Goal: Transaction & Acquisition: Purchase product/service

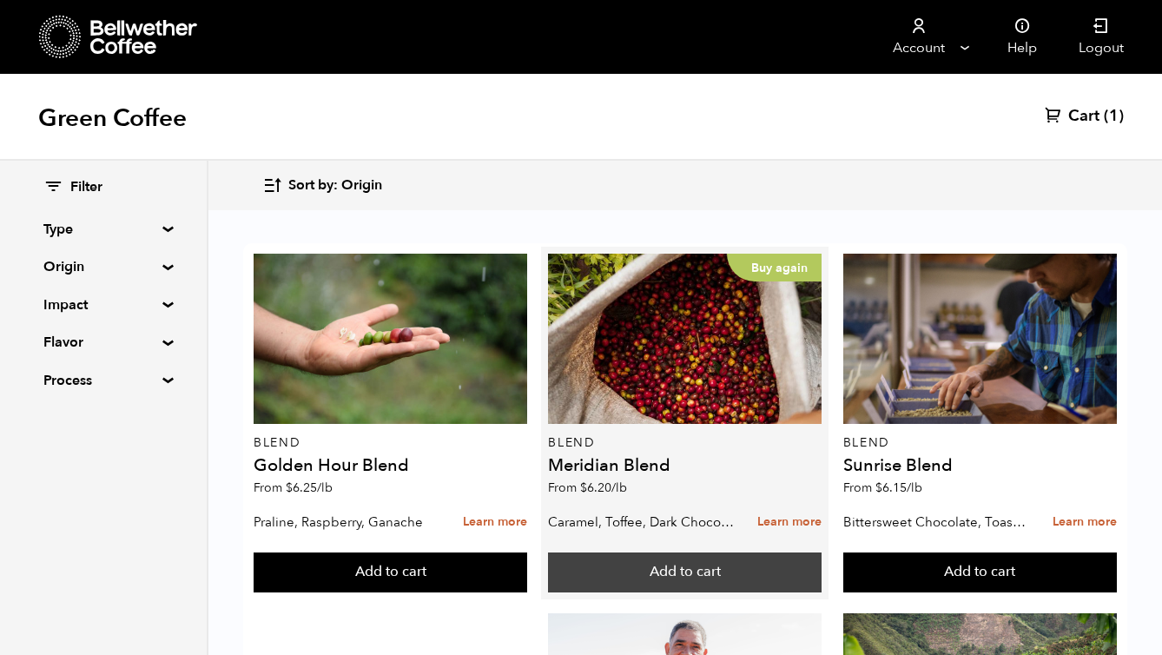
click at [729, 568] on button "Add to cart" at bounding box center [685, 572] width 274 height 40
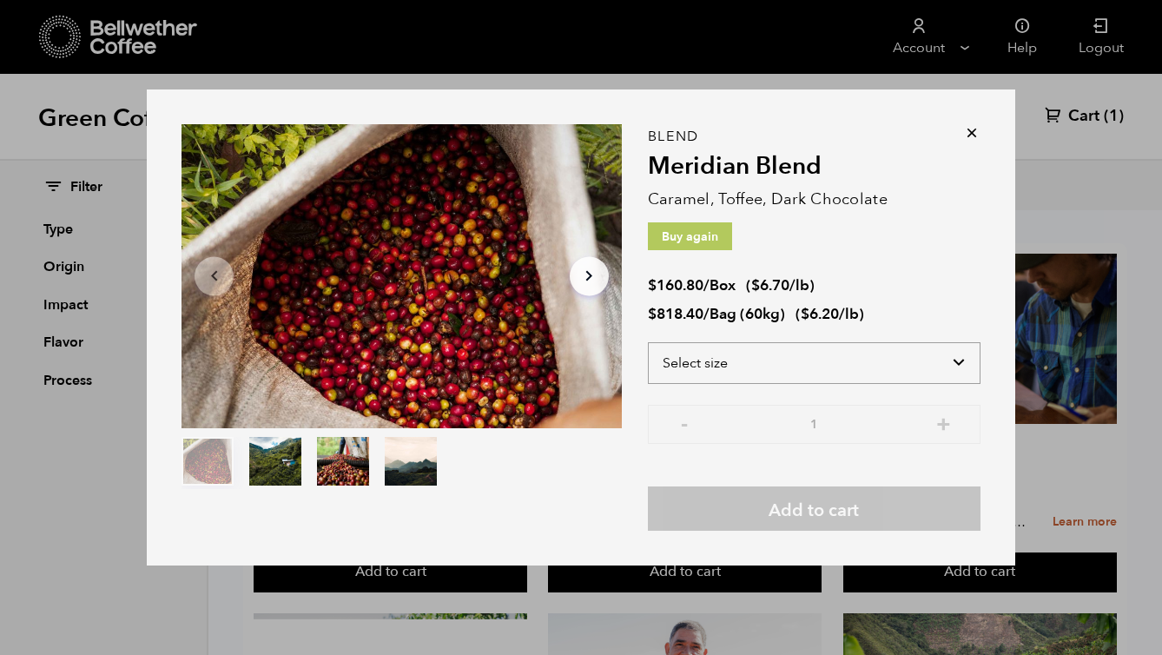
click at [884, 354] on select "Select size Bag (60kg) (132 lbs) Box (24 lbs)" at bounding box center [814, 363] width 333 height 42
select select "bag-3"
click at [648, 342] on select "Select size Bag (60kg) (132 lbs) Box (24 lbs)" at bounding box center [814, 363] width 333 height 42
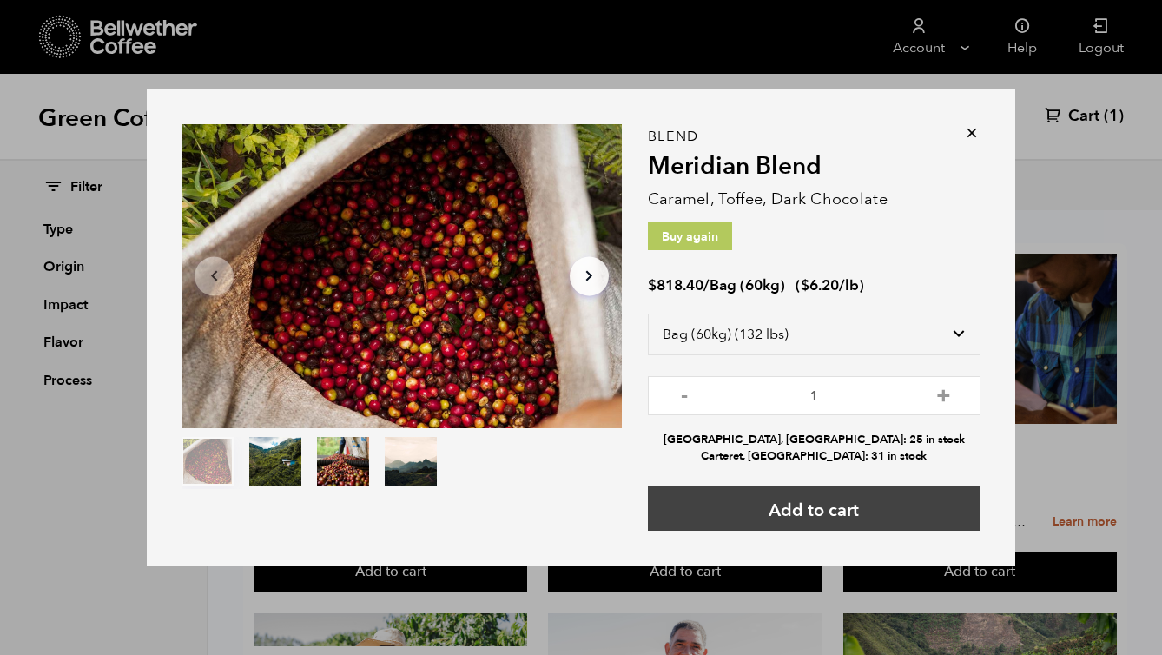
click at [825, 506] on button "Add to cart" at bounding box center [814, 508] width 333 height 44
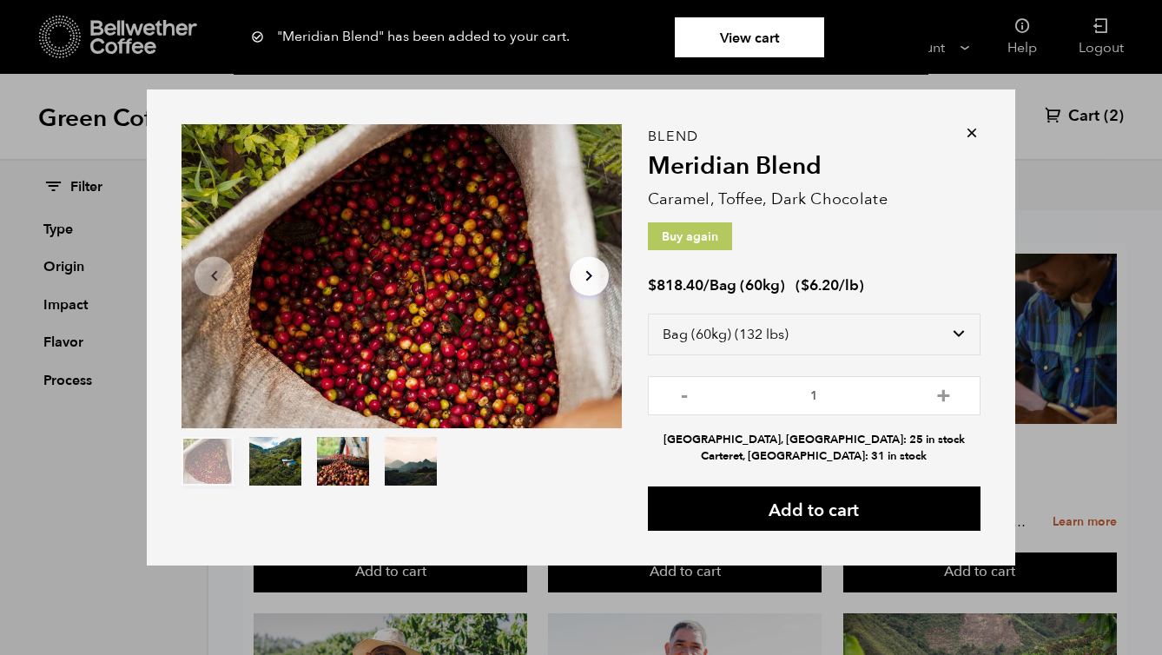
click at [731, 36] on link "View cart" at bounding box center [749, 37] width 149 height 40
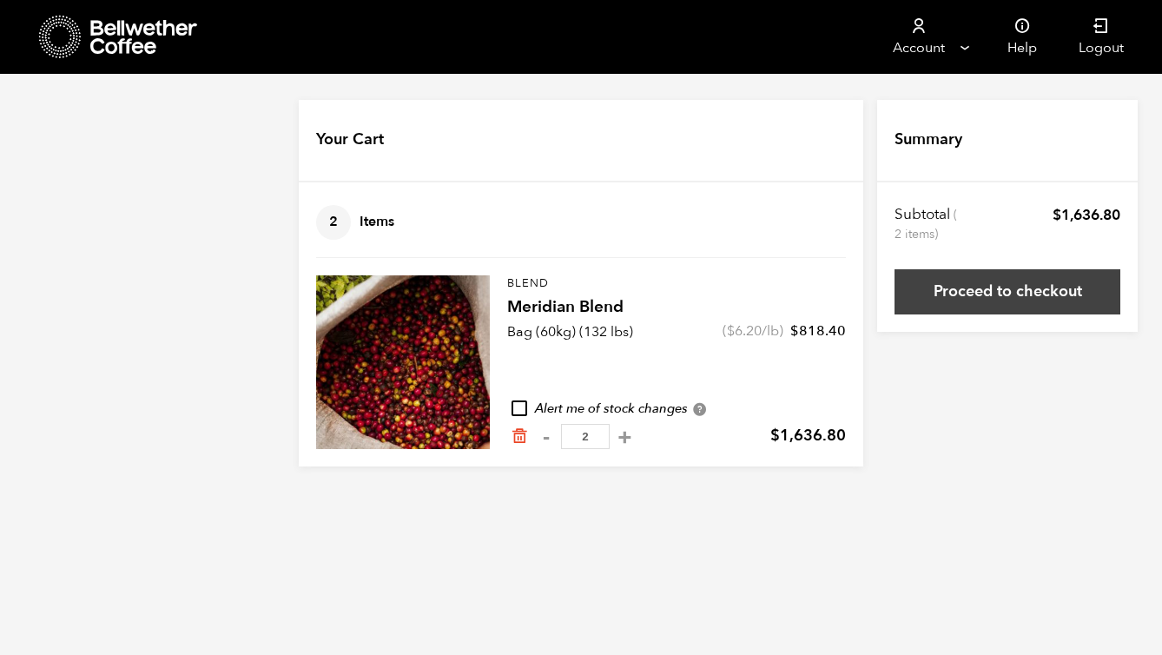
click at [1025, 293] on link "Proceed to checkout" at bounding box center [1007, 291] width 226 height 45
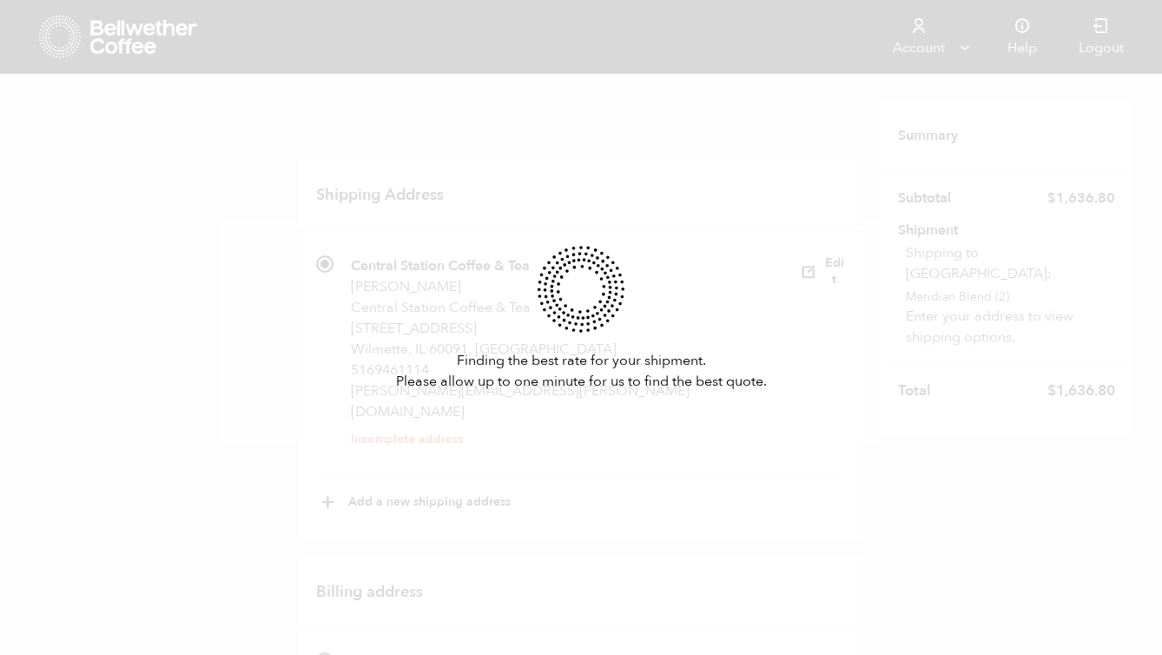
click at [664, 200] on div "Finding the best rate for your shipment. Please allow up to one minute for us t…" at bounding box center [581, 327] width 1162 height 655
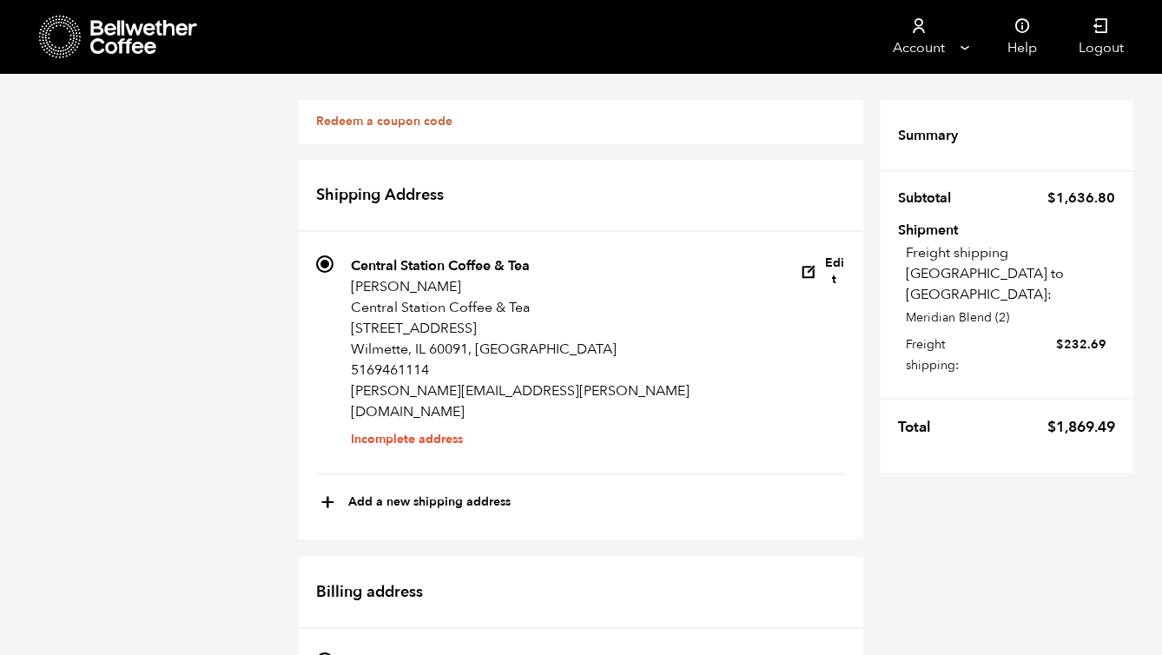
scroll to position [858, 0]
radio input "true"
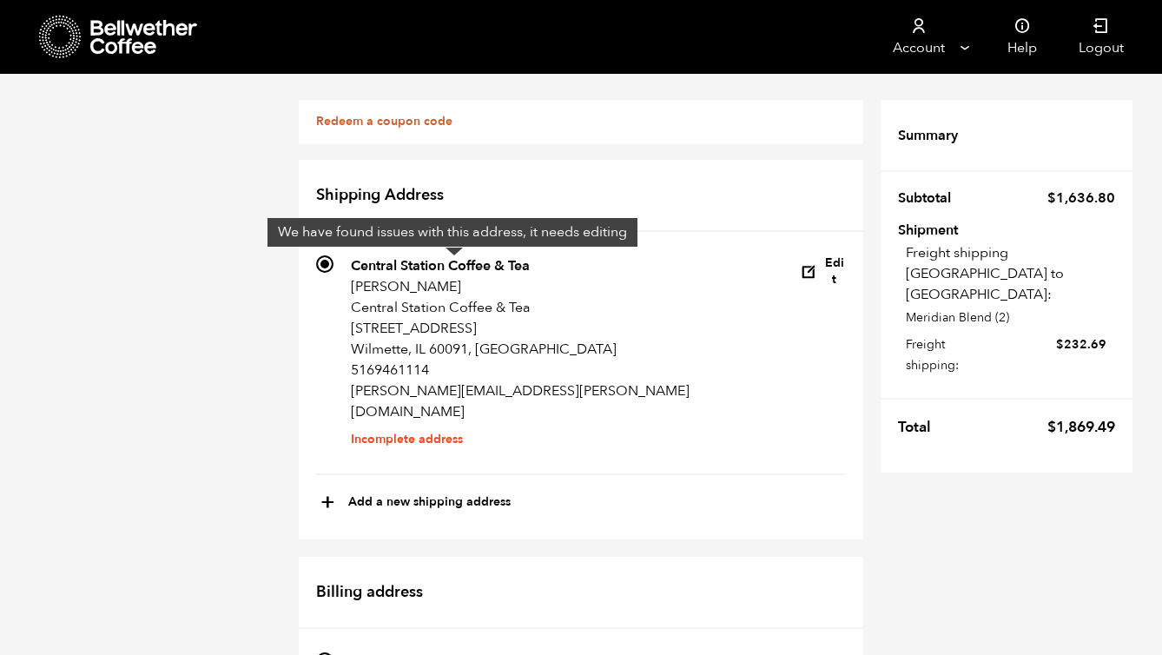
click at [326, 265] on input "676 Central Station Coffee & Tea Katie Degen Central Station Coffee & Tea 1150 …" at bounding box center [324, 263] width 17 height 17
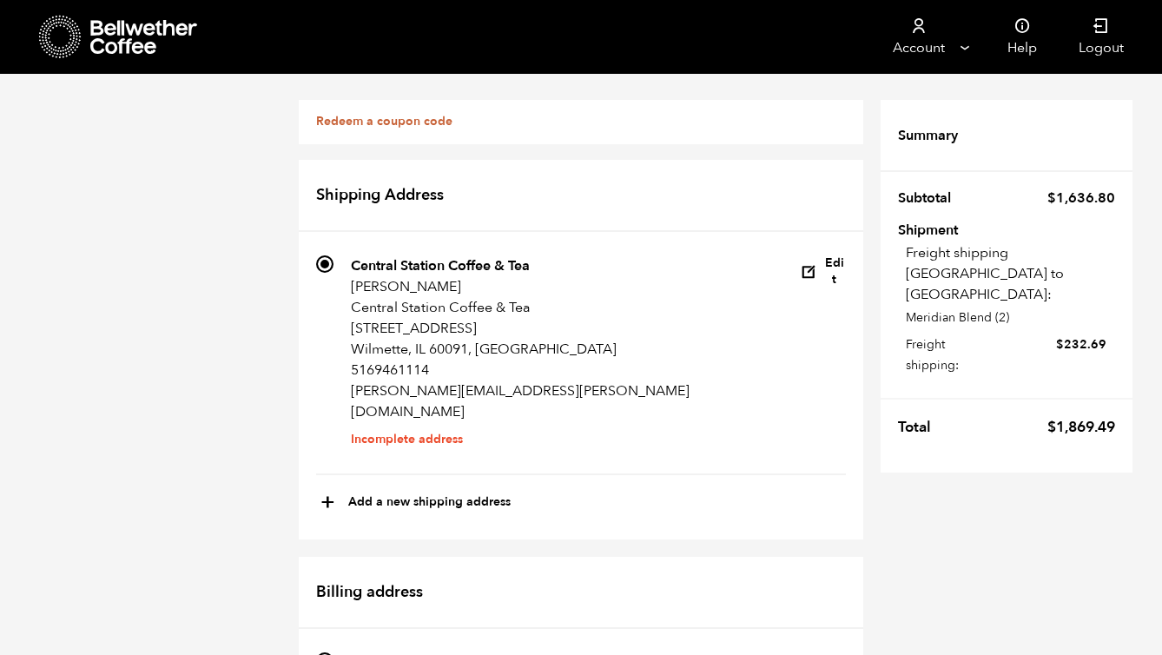
scroll to position [379, 0]
radio input "true"
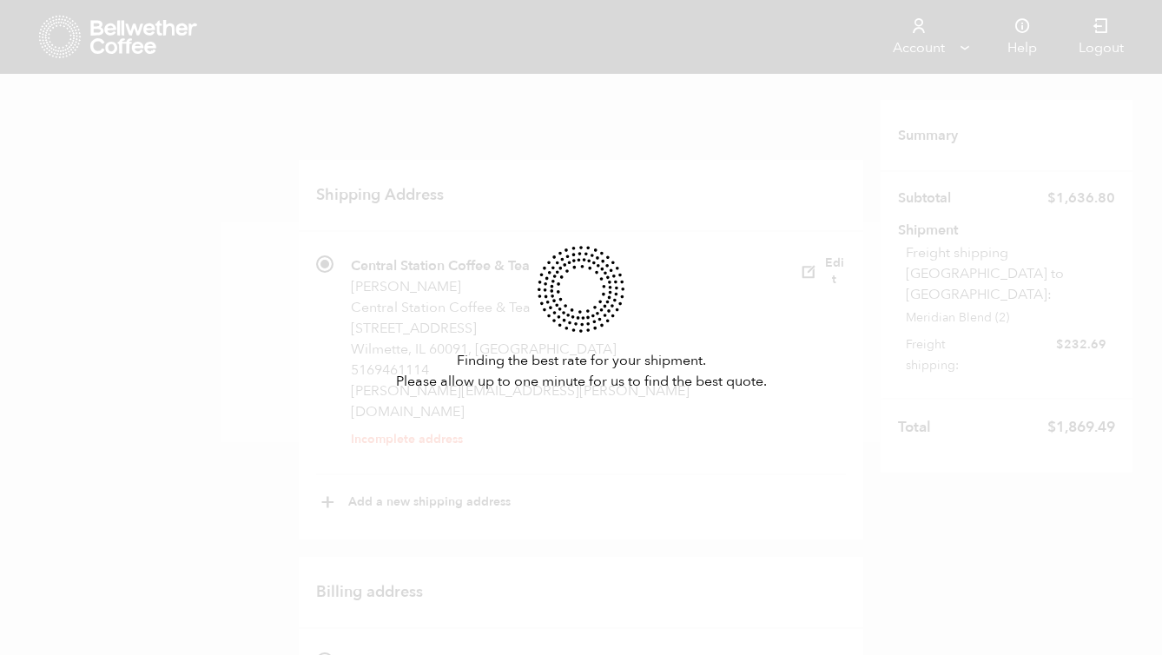
scroll to position [386, 0]
click at [566, 253] on icon at bounding box center [580, 289] width 111 height 111
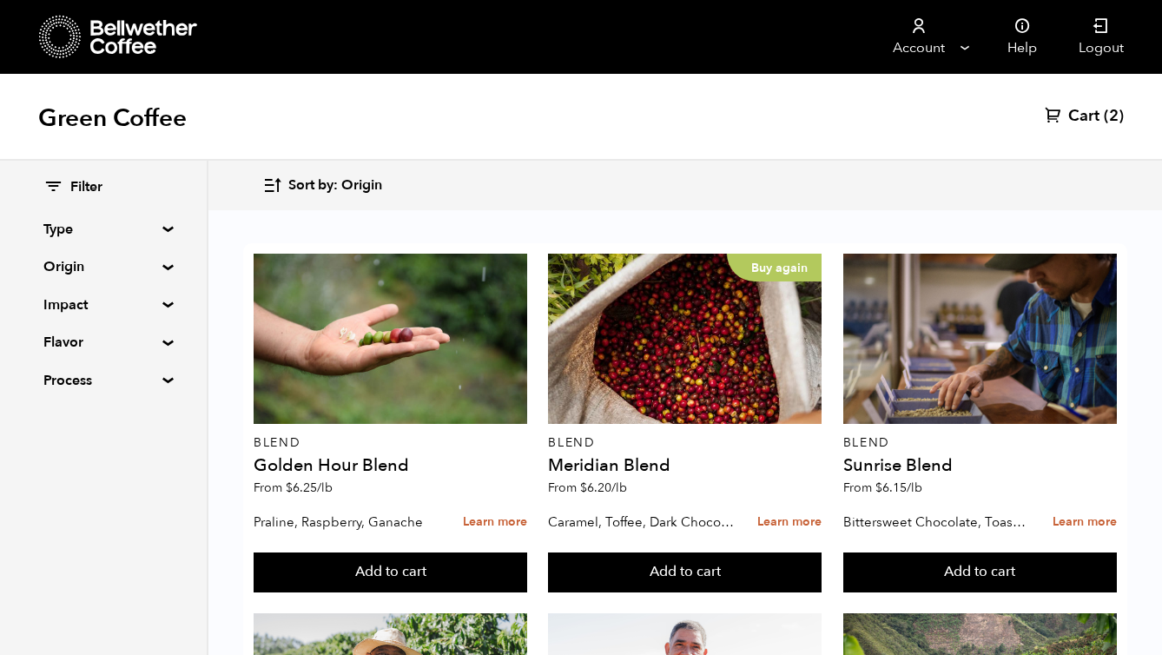
click at [1080, 118] on span "Cart" at bounding box center [1083, 116] width 31 height 21
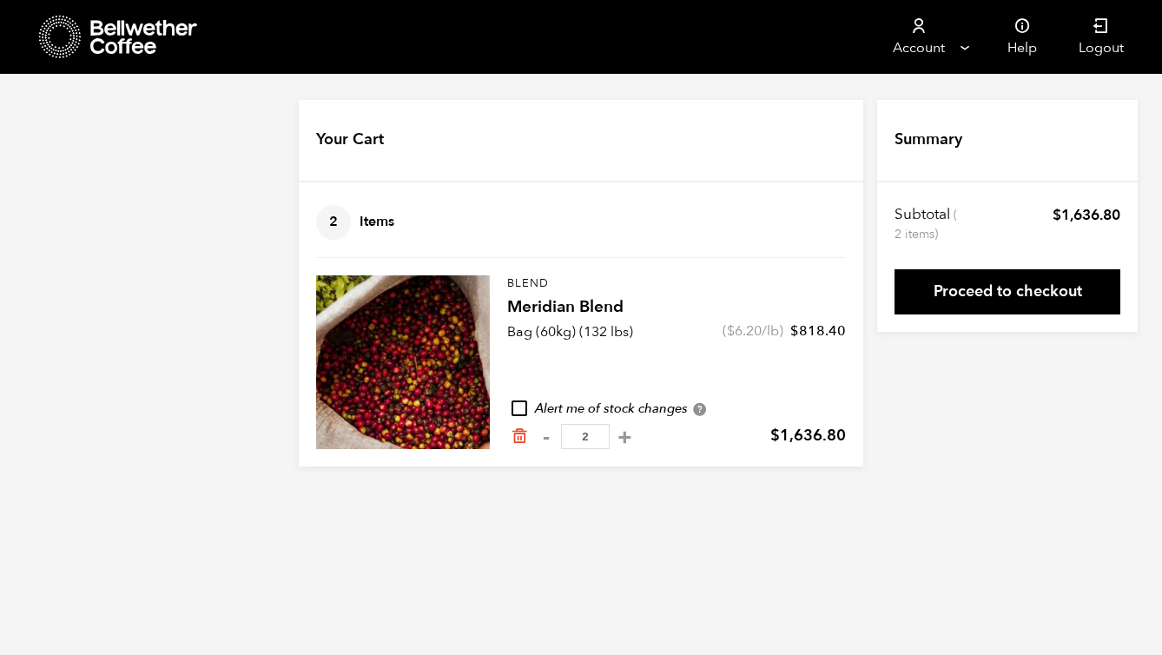
drag, startPoint x: 545, startPoint y: 440, endPoint x: 581, endPoint y: 516, distance: 83.5
click at [581, 492] on html "Store 2 Account [GEOGRAPHIC_DATA]" at bounding box center [581, 246] width 1162 height 492
click at [545, 436] on button "-" at bounding box center [546, 436] width 22 height 17
type input "1"
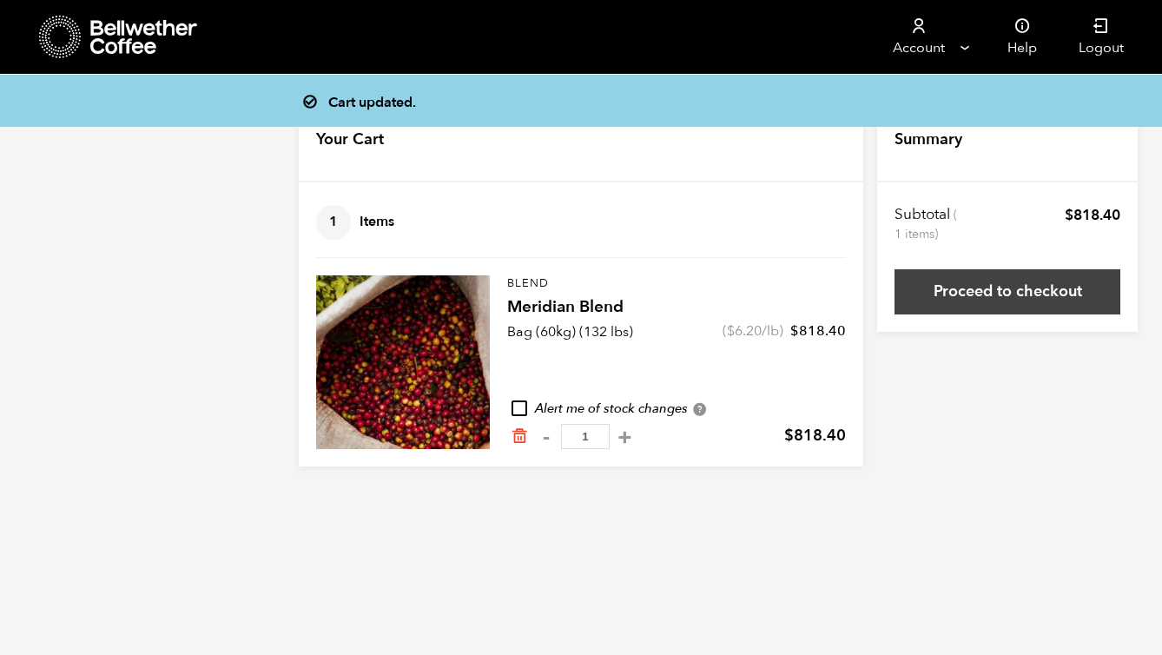
click at [1024, 287] on link "Proceed to checkout" at bounding box center [1007, 291] width 226 height 45
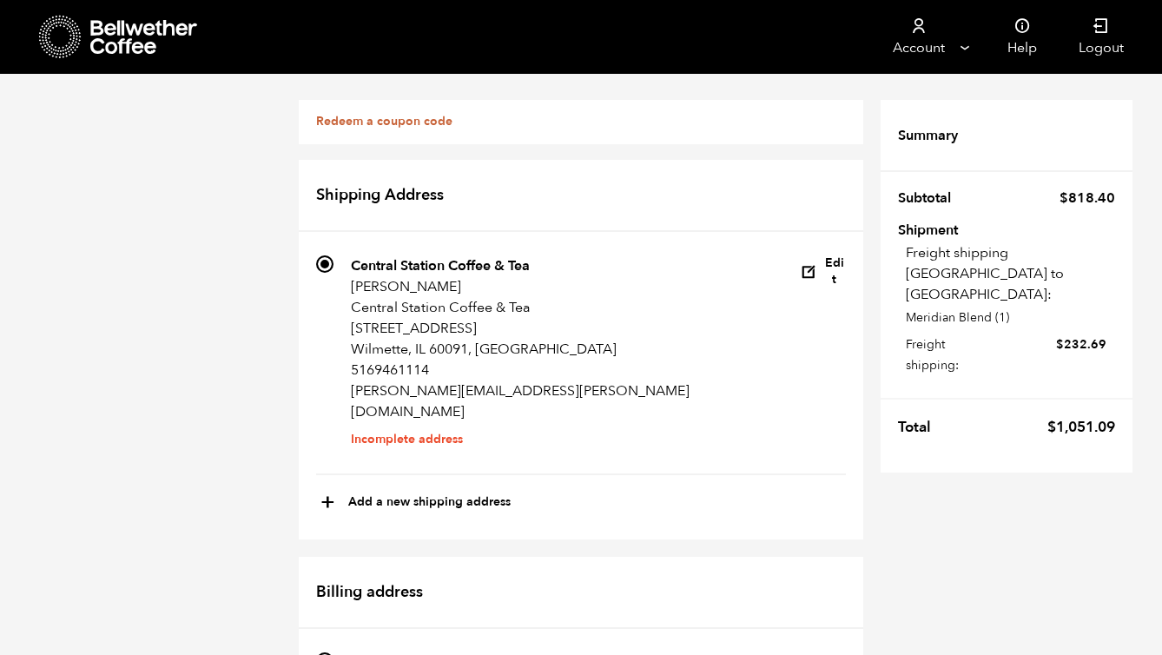
click at [371, 124] on link "Redeem a coupon code" at bounding box center [384, 121] width 136 height 16
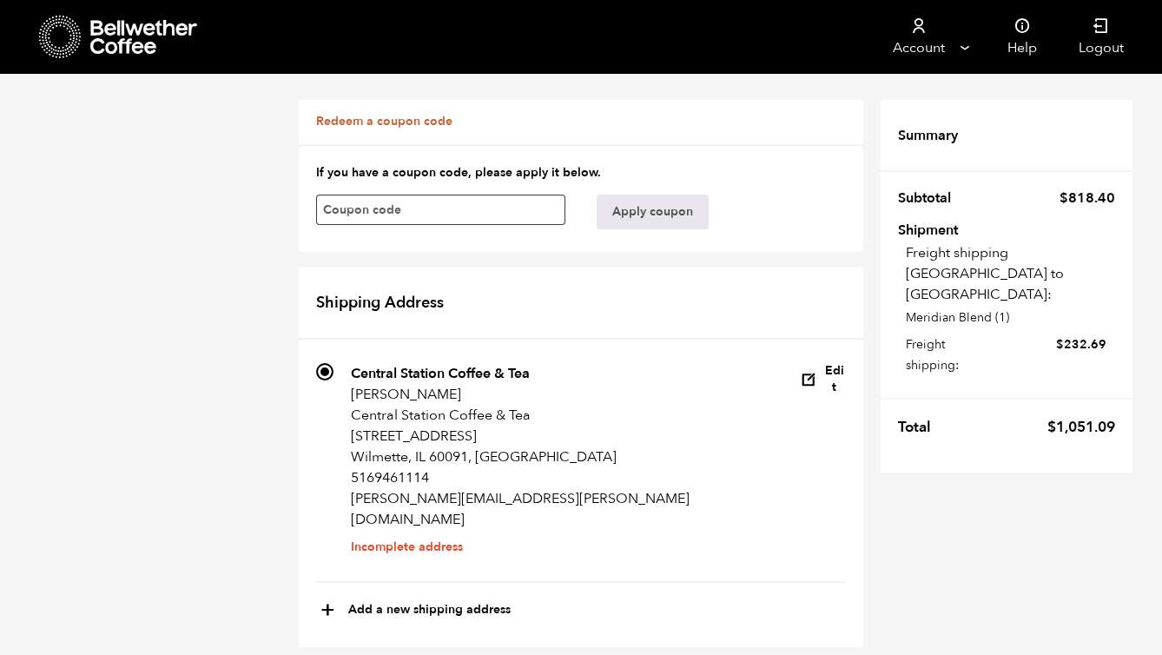
click at [73, 32] on icon at bounding box center [60, 37] width 43 height 44
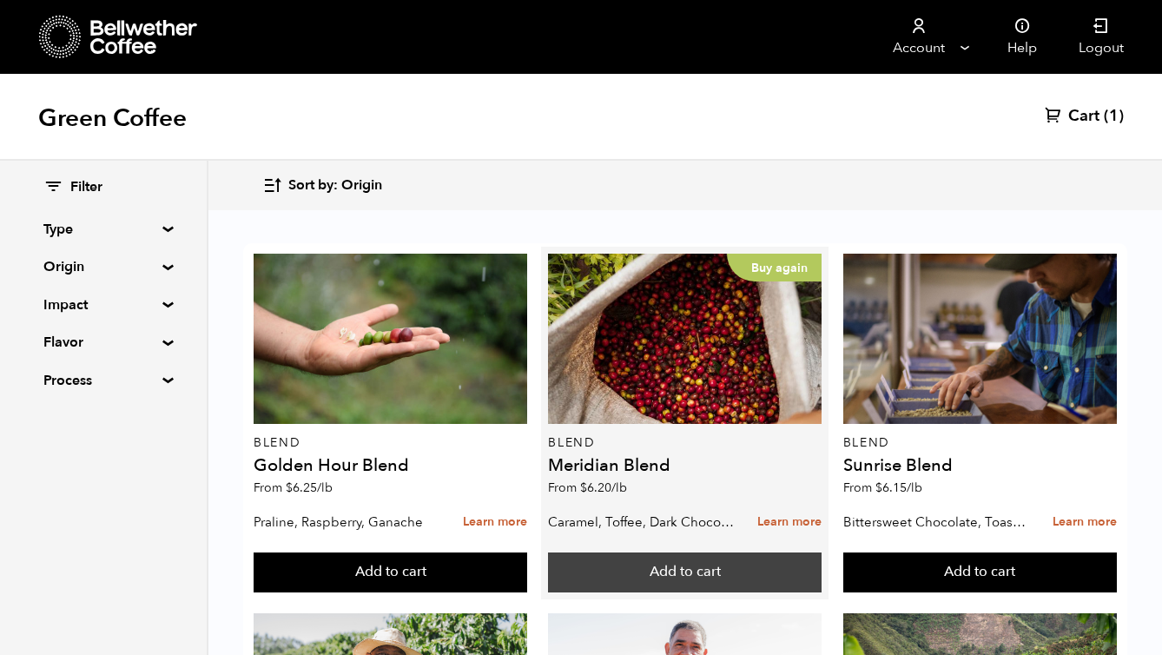
click at [666, 570] on button "Add to cart" at bounding box center [685, 572] width 274 height 40
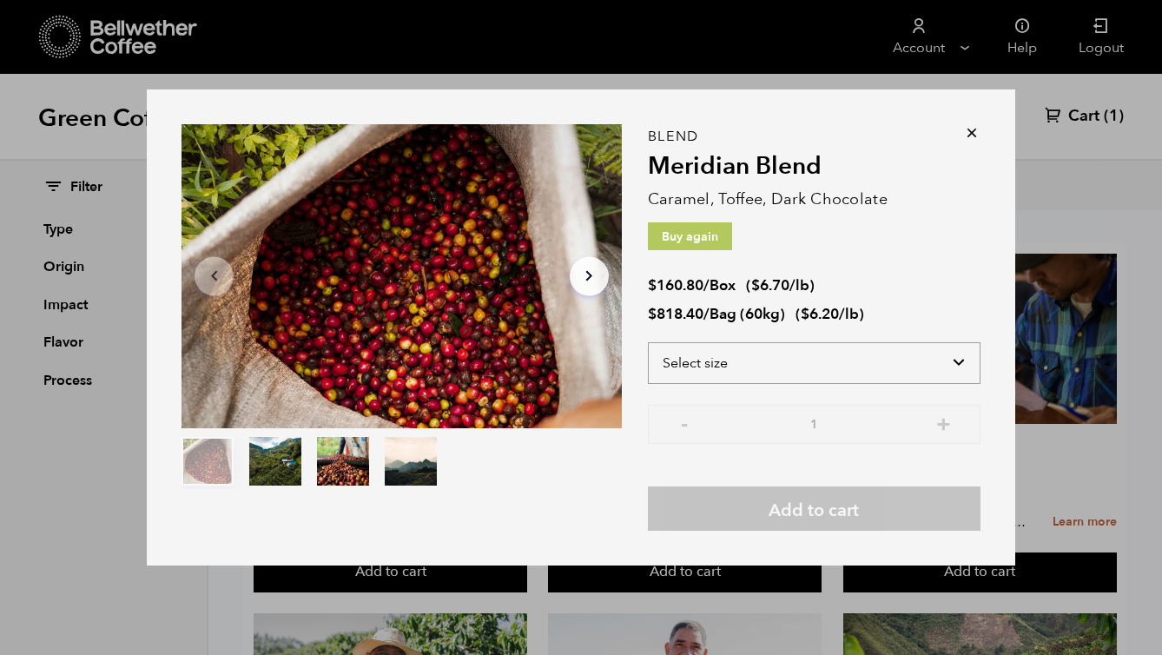
click at [868, 361] on select "Select size Bag (60kg) (132 lbs) Box (24 lbs)" at bounding box center [814, 363] width 333 height 42
select select "box"
click at [648, 342] on select "Select size Bag (60kg) (132 lbs) Box (24 lbs)" at bounding box center [814, 363] width 333 height 42
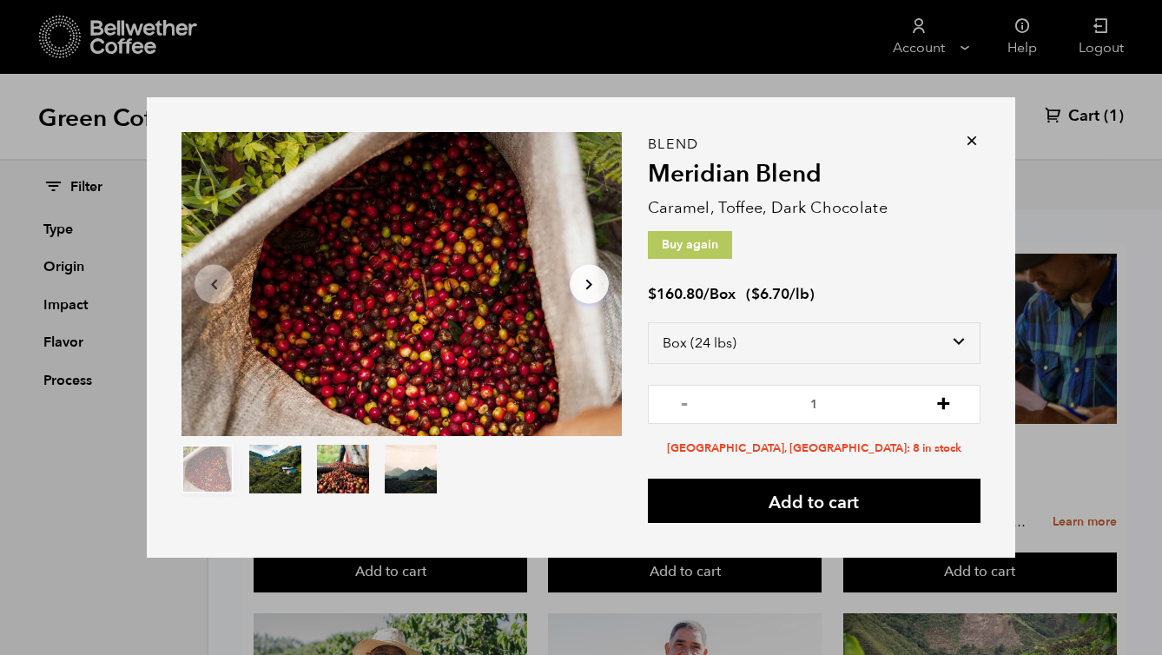
click at [943, 408] on button "+" at bounding box center [944, 401] width 22 height 17
type input "2"
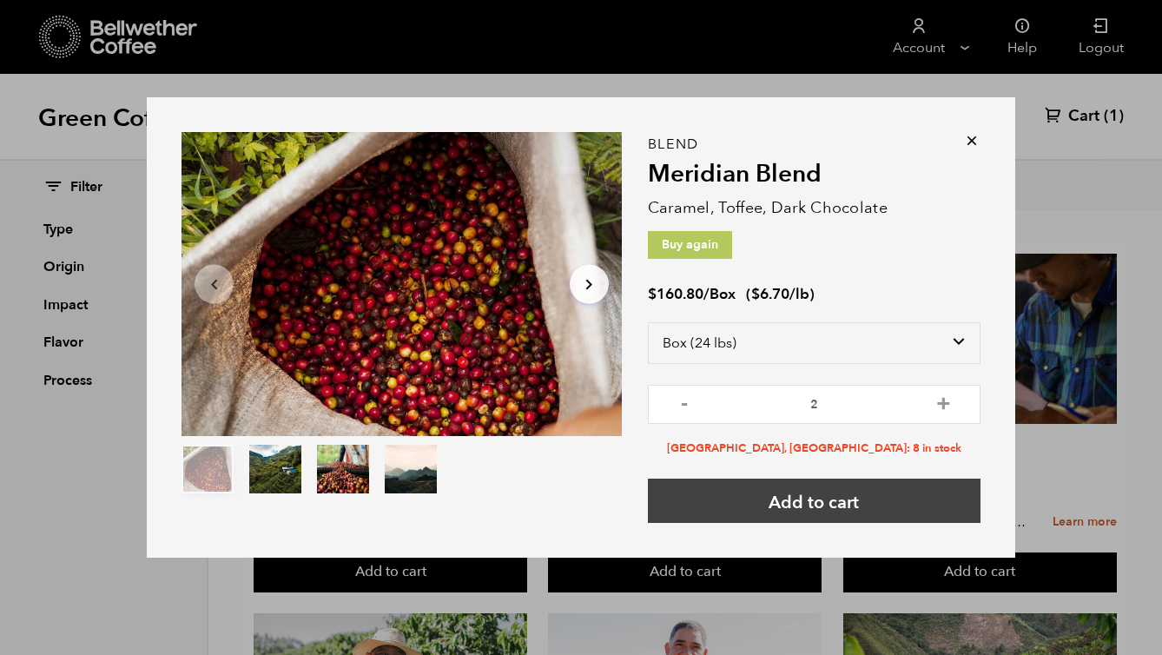
click at [895, 485] on button "Add to cart" at bounding box center [814, 500] width 333 height 44
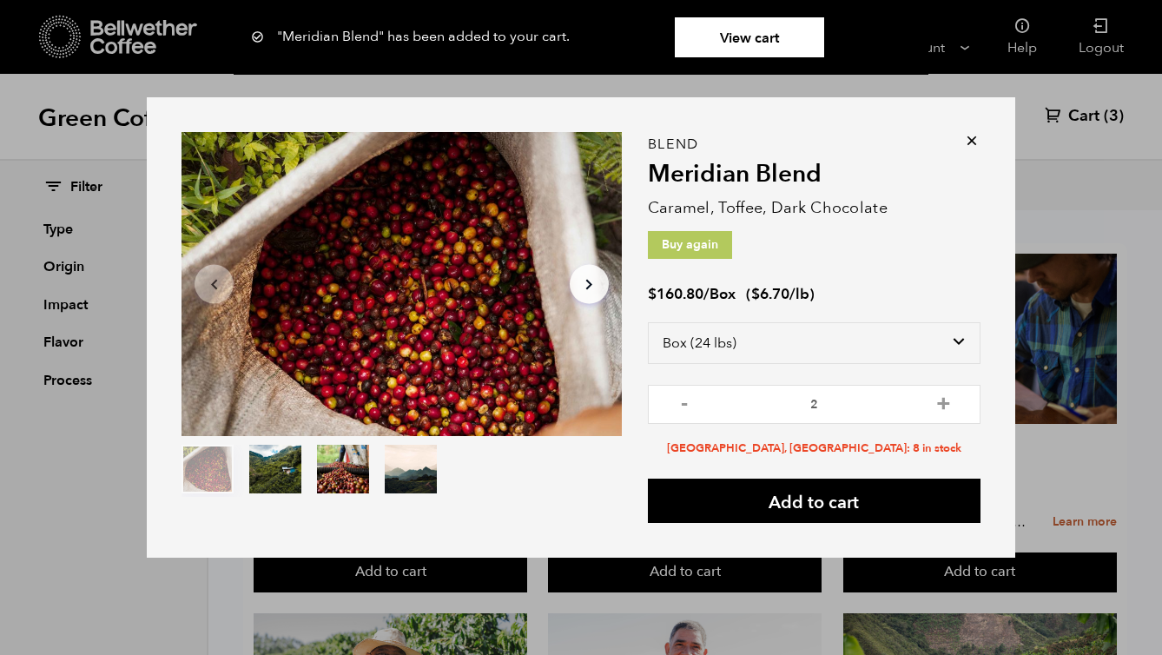
click at [752, 39] on link "View cart" at bounding box center [749, 37] width 149 height 40
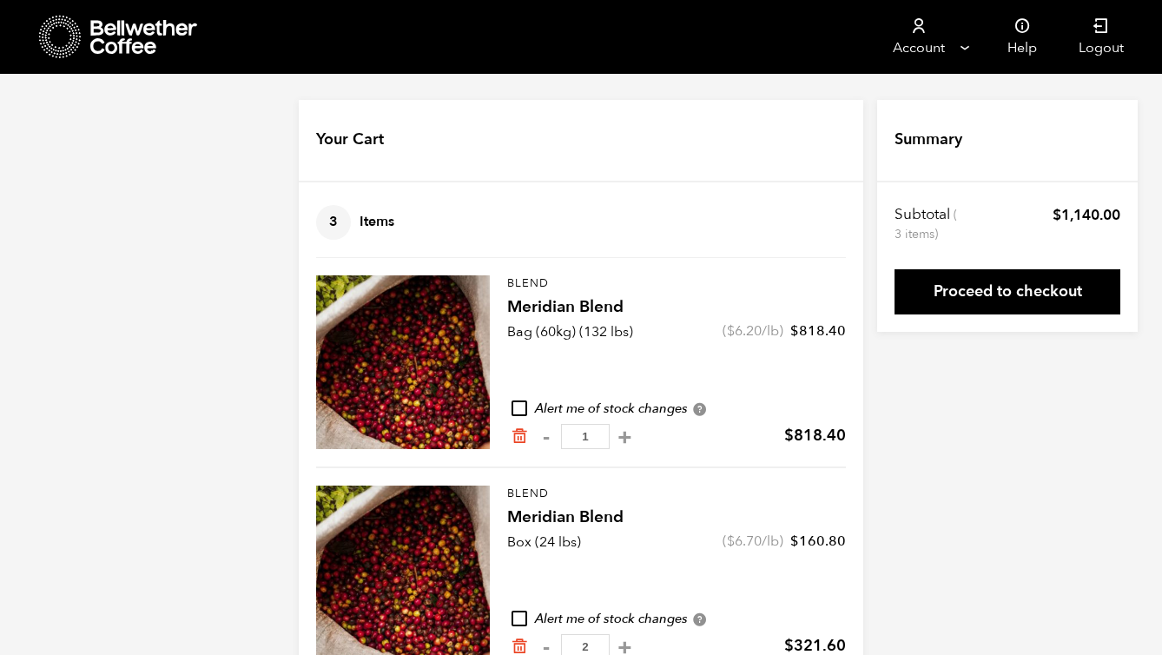
scroll to position [49, 0]
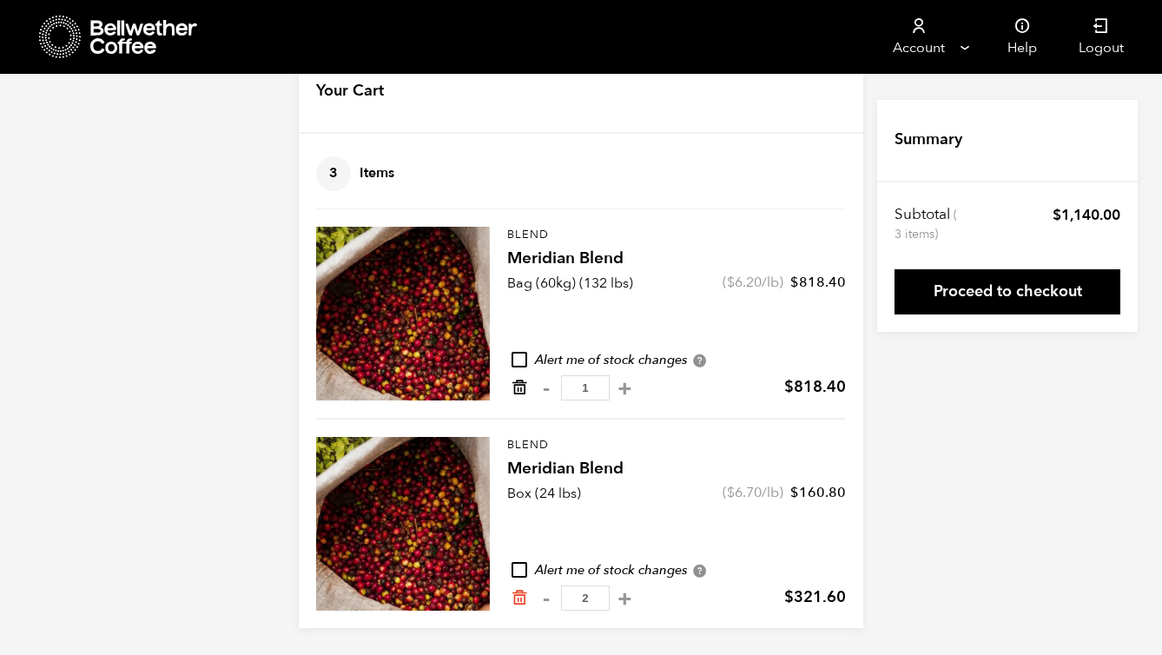
click at [519, 383] on icon "Remove from cart" at bounding box center [519, 387] width 17 height 17
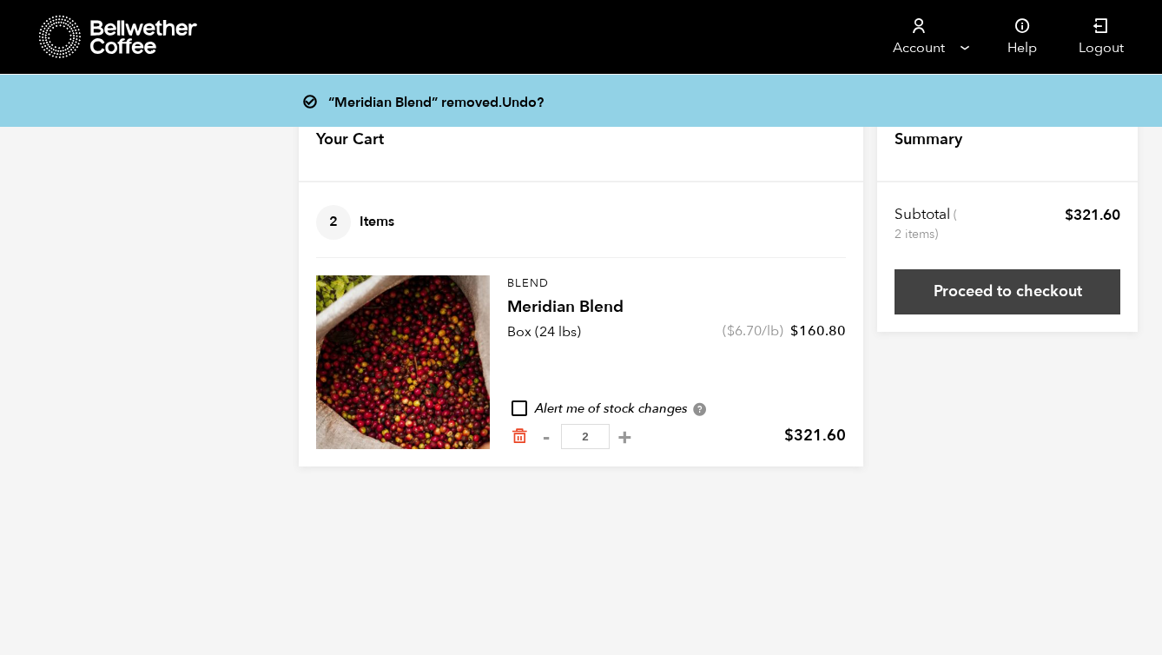
click at [993, 298] on link "Proceed to checkout" at bounding box center [1007, 291] width 226 height 45
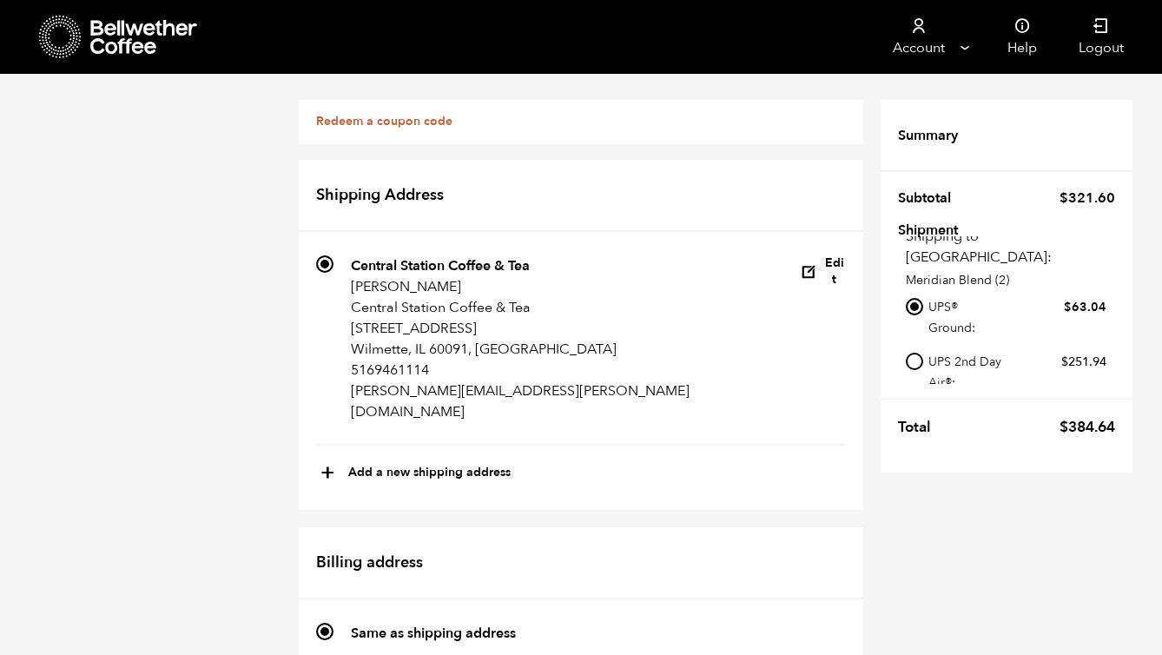
click at [73, 52] on icon at bounding box center [72, 52] width 1 height 1
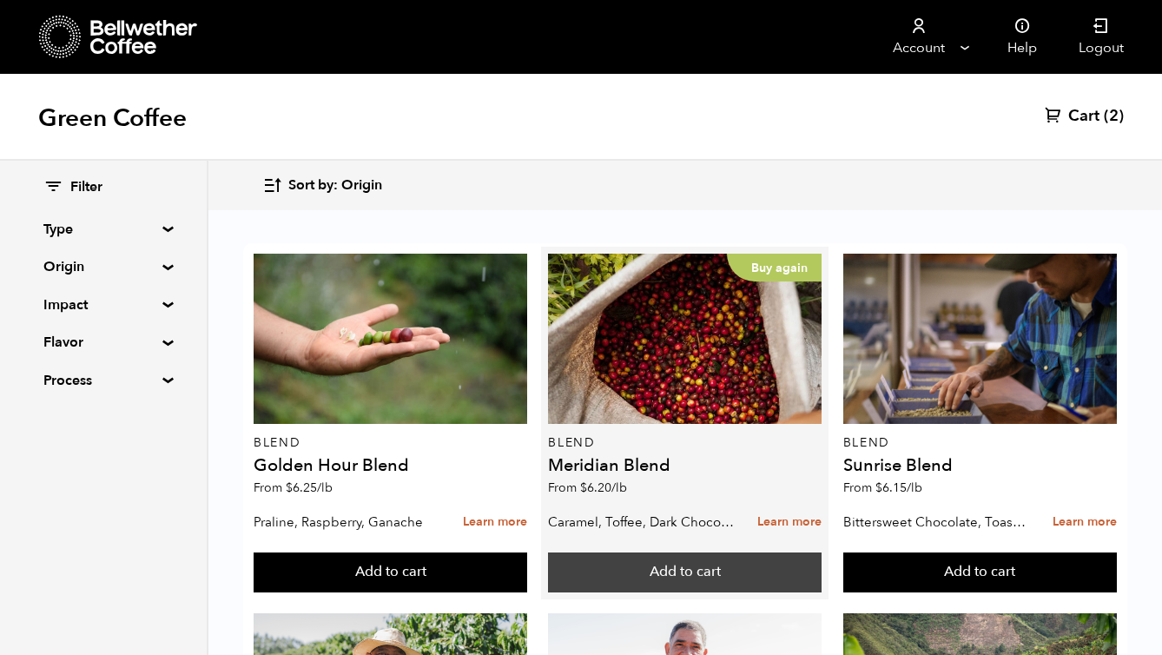
click at [682, 575] on button "Add to cart" at bounding box center [685, 572] width 274 height 40
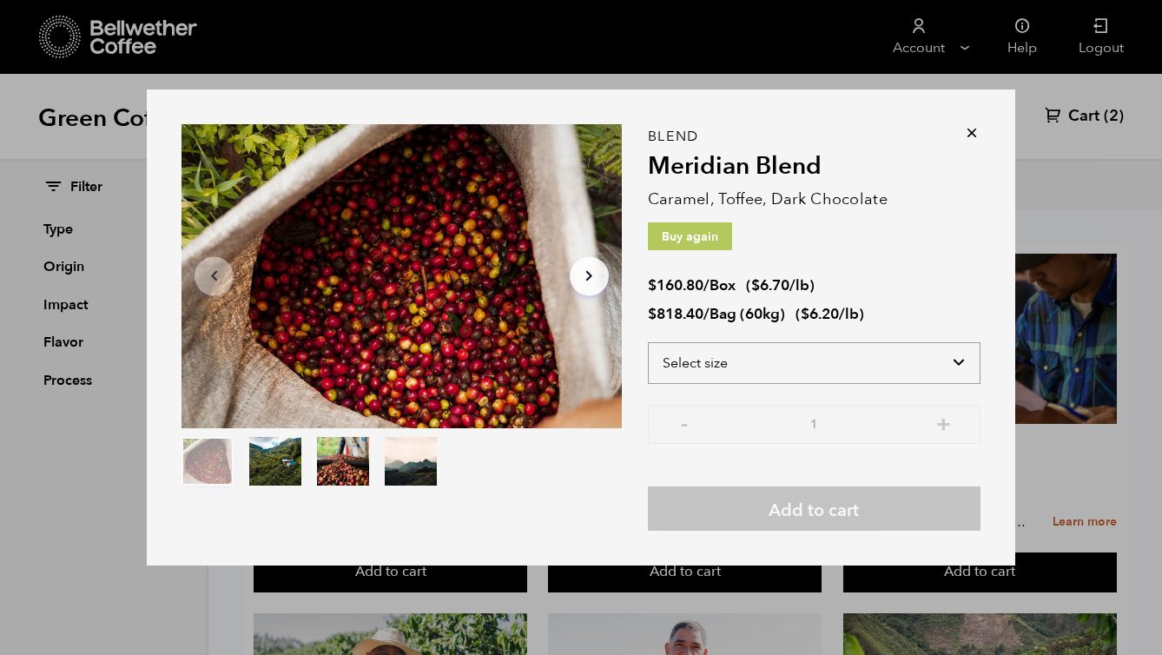
click at [726, 369] on select "Select size Bag (60kg) (132 lbs) Box (24 lbs)" at bounding box center [814, 363] width 333 height 42
select select "bag-3"
click at [648, 342] on select "Select size Bag (60kg) (132 lbs) Box (24 lbs)" at bounding box center [814, 363] width 333 height 42
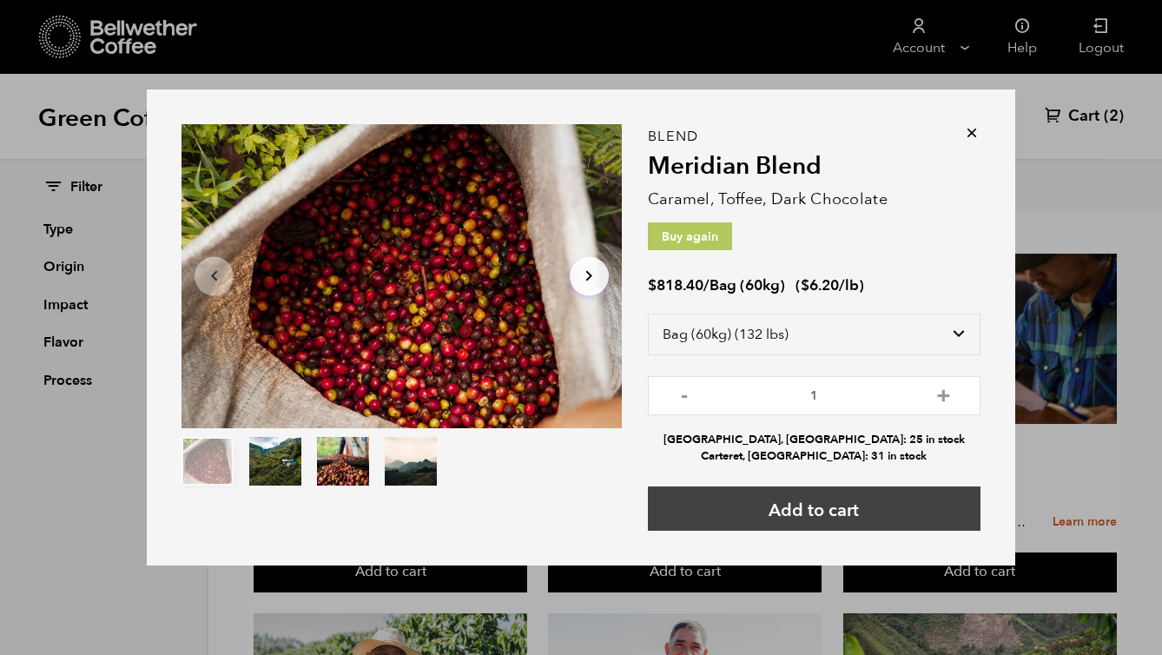
click at [814, 516] on button "Add to cart" at bounding box center [814, 508] width 333 height 44
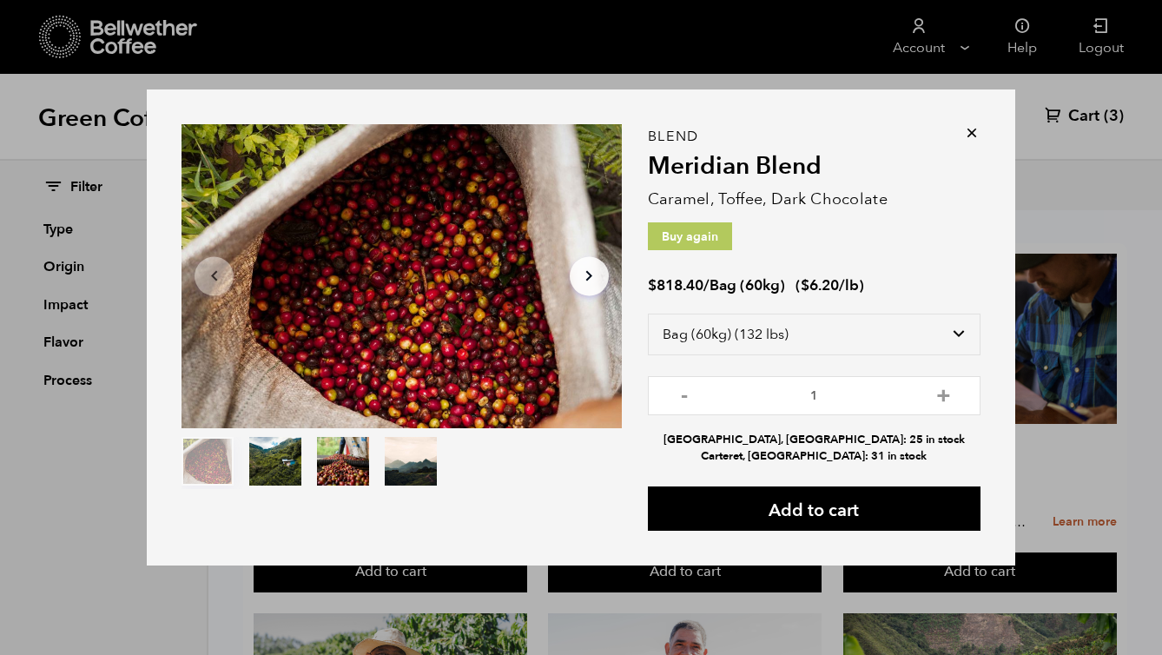
click at [940, 43] on div "Item 1 of 4 Arrow Left Arrow Right item 0 item 1 item 2 item 3 Item 1 of 4 "Mer…" at bounding box center [581, 327] width 1162 height 655
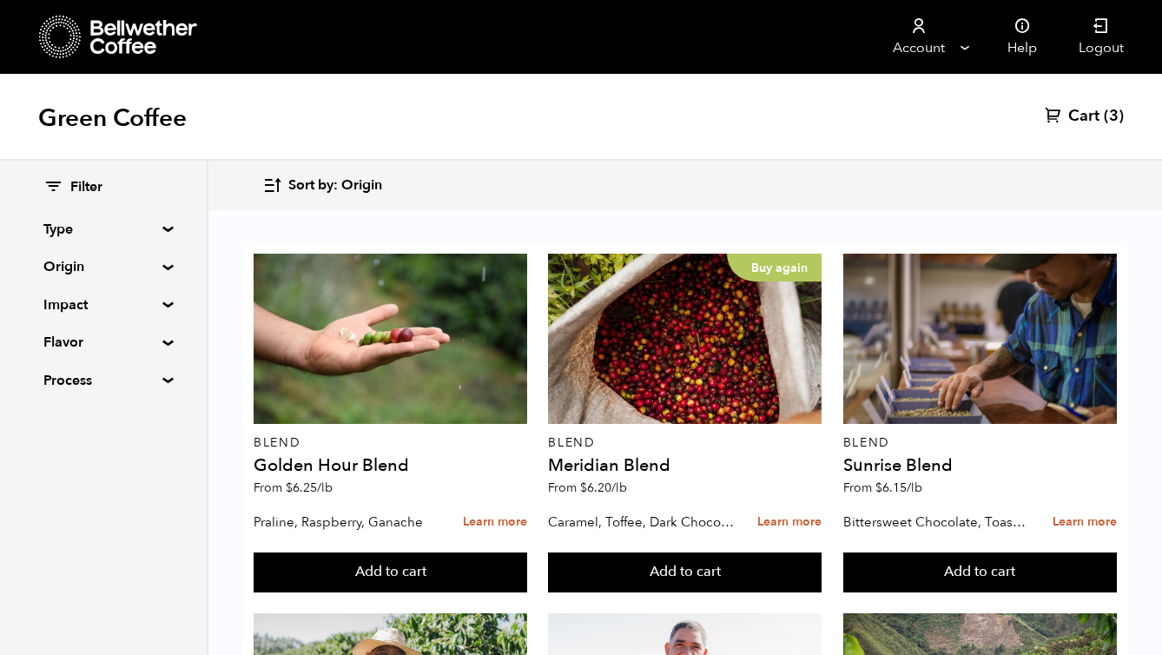
click at [1081, 111] on span "Cart" at bounding box center [1083, 116] width 31 height 21
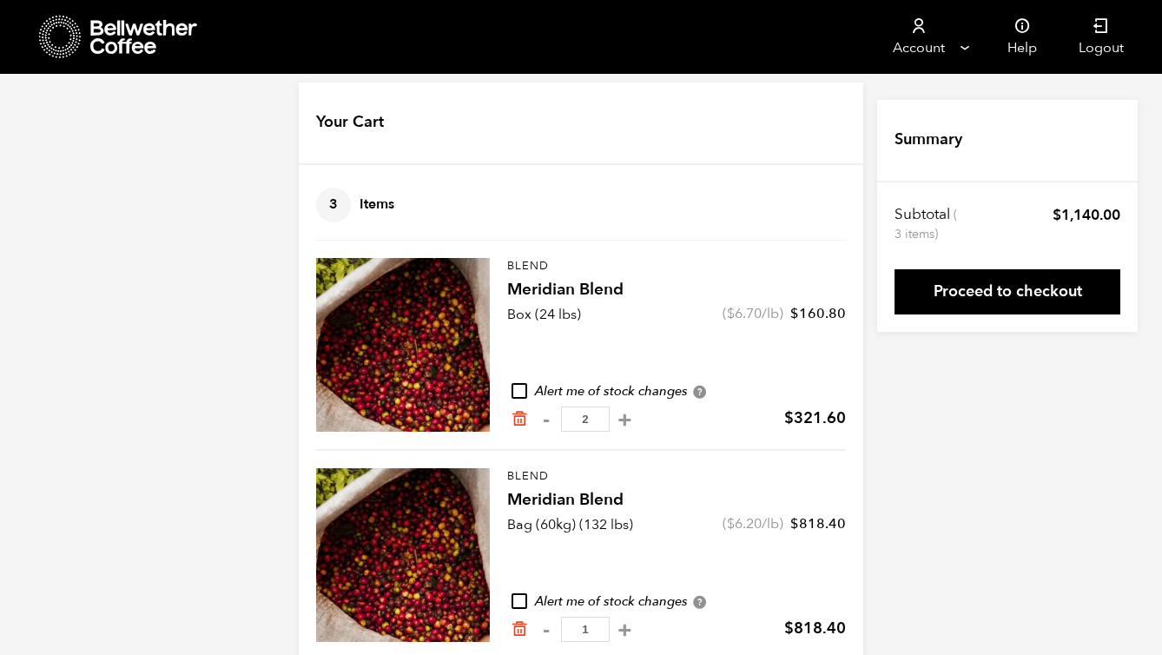
scroll to position [49, 0]
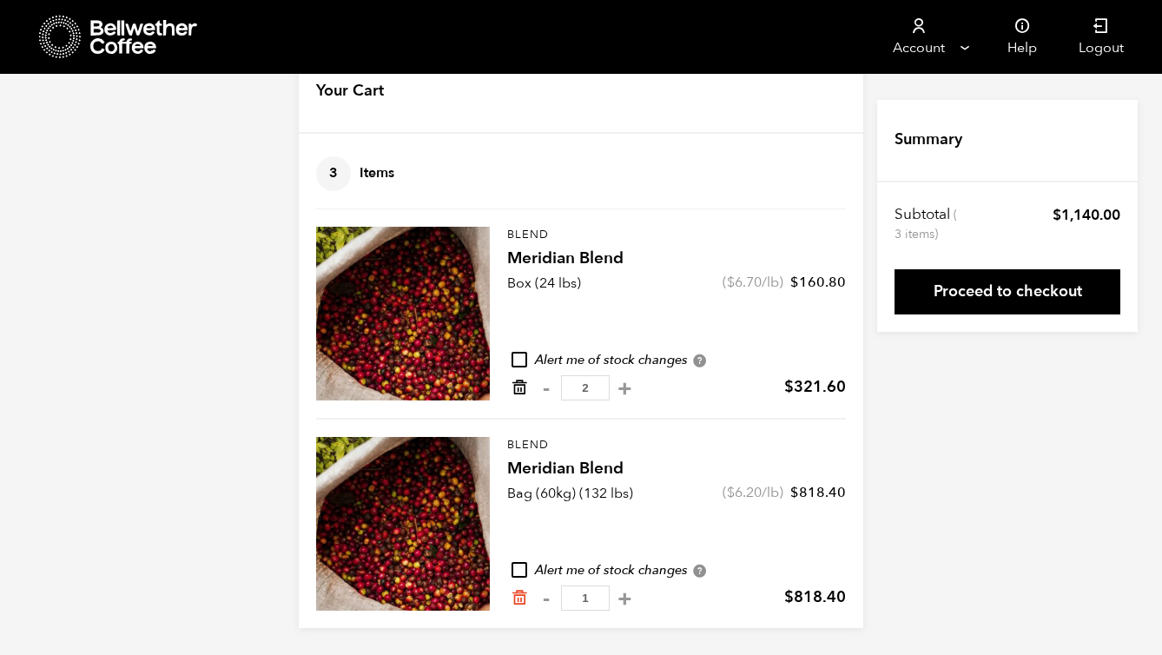
click at [518, 389] on icon "Remove from cart" at bounding box center [519, 387] width 17 height 17
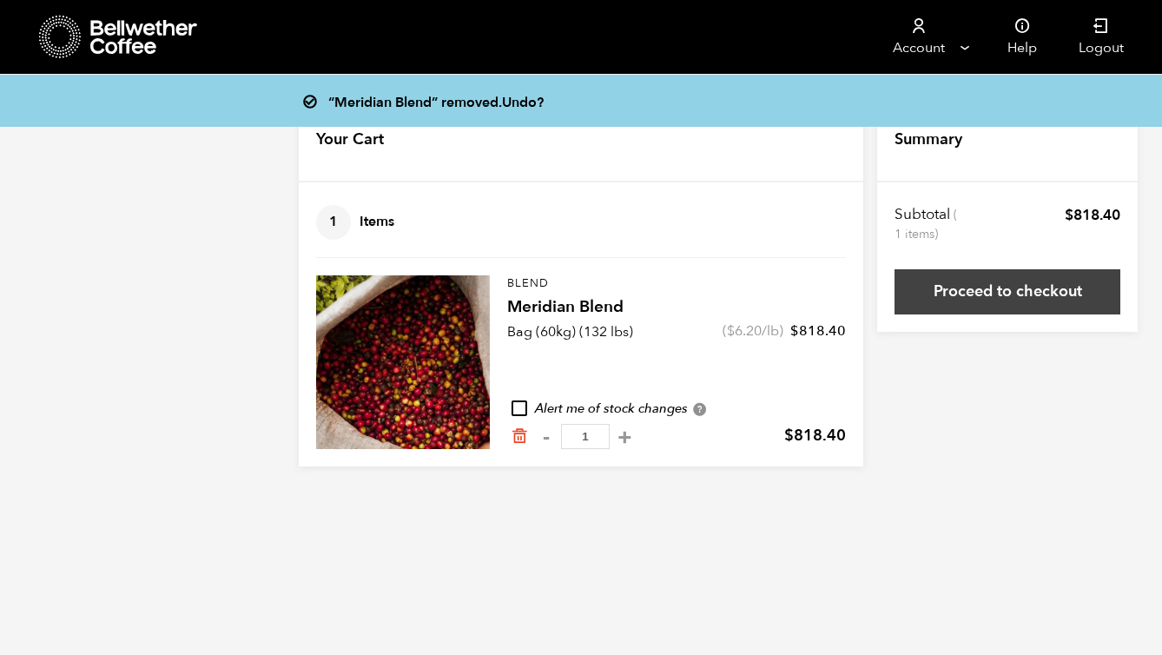
click at [1015, 290] on link "Proceed to checkout" at bounding box center [1007, 291] width 226 height 45
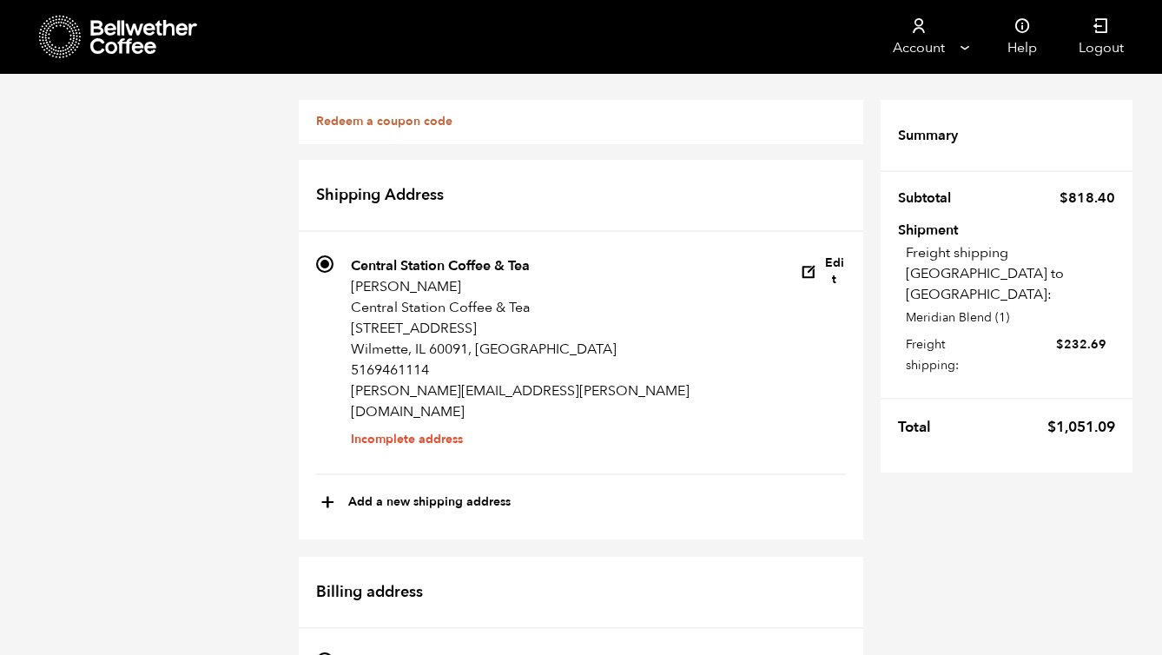
click at [84, 32] on div at bounding box center [119, 37] width 160 height 44
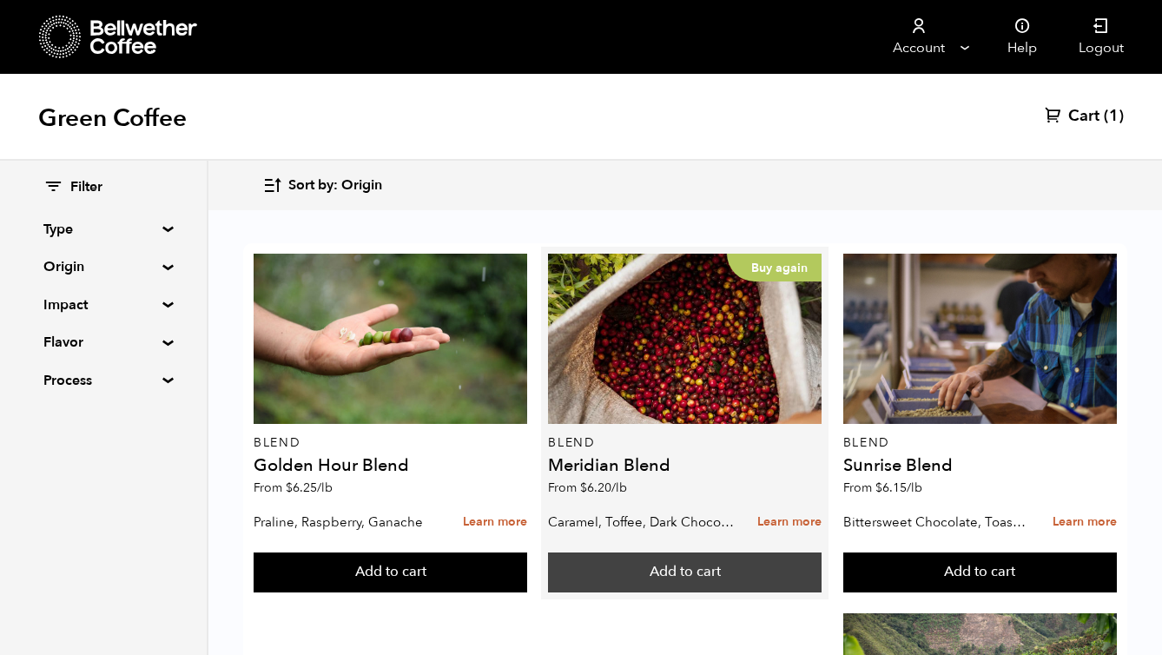
scroll to position [148, 0]
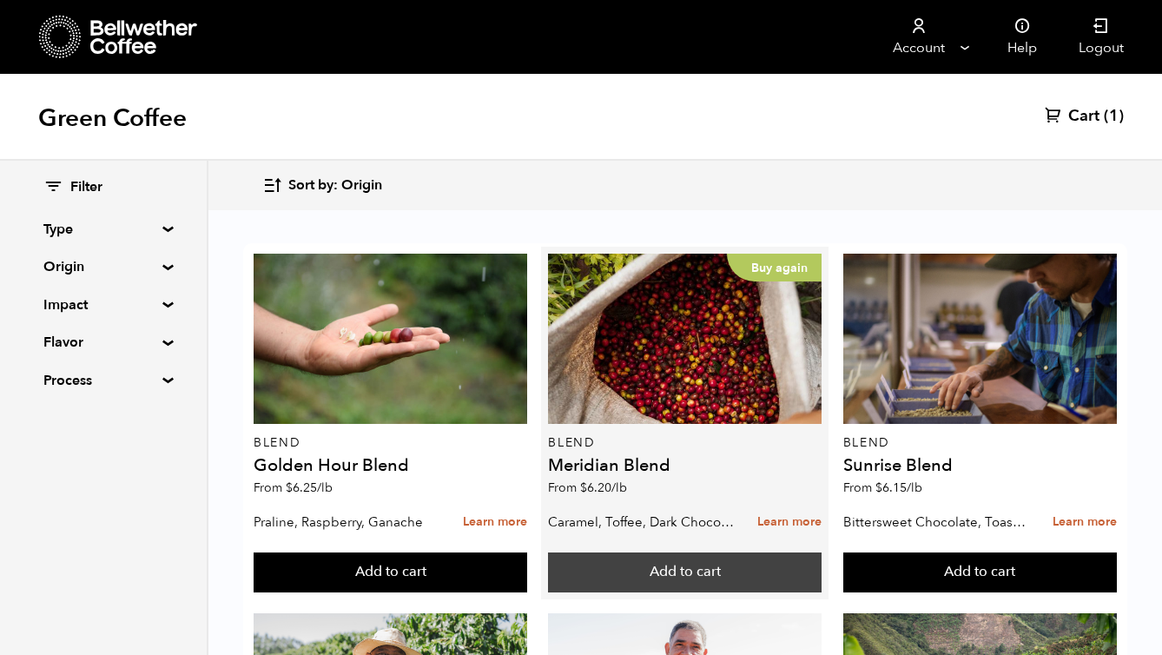
click at [679, 552] on button "Add to cart" at bounding box center [685, 572] width 274 height 40
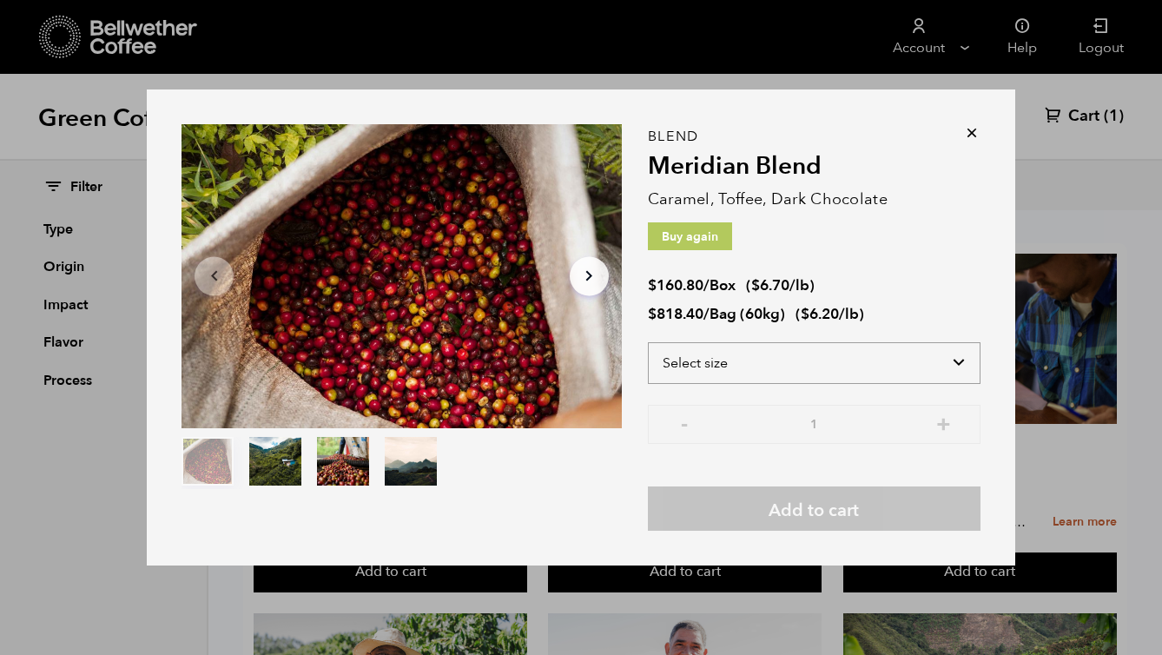
click at [727, 357] on select "Select size Bag (60kg) (132 lbs) Box (24 lbs)" at bounding box center [814, 363] width 333 height 42
select select "box"
click at [648, 342] on select "Select size Bag (60kg) (132 lbs) Box (24 lbs)" at bounding box center [814, 363] width 333 height 42
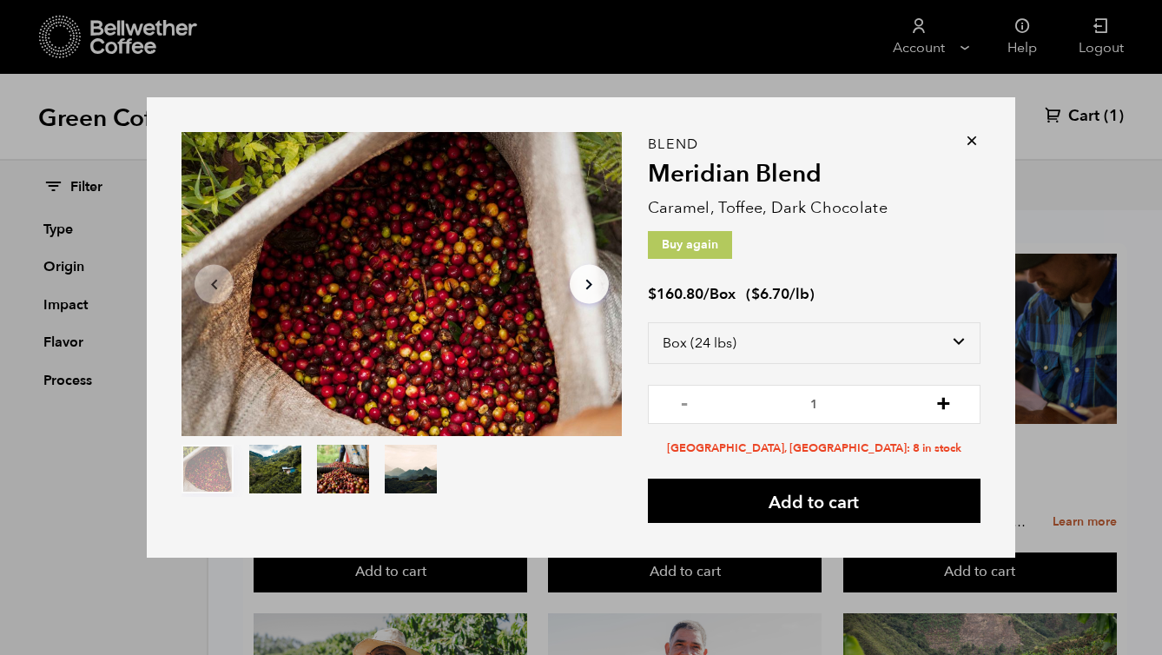
click at [942, 406] on button "+" at bounding box center [944, 401] width 22 height 17
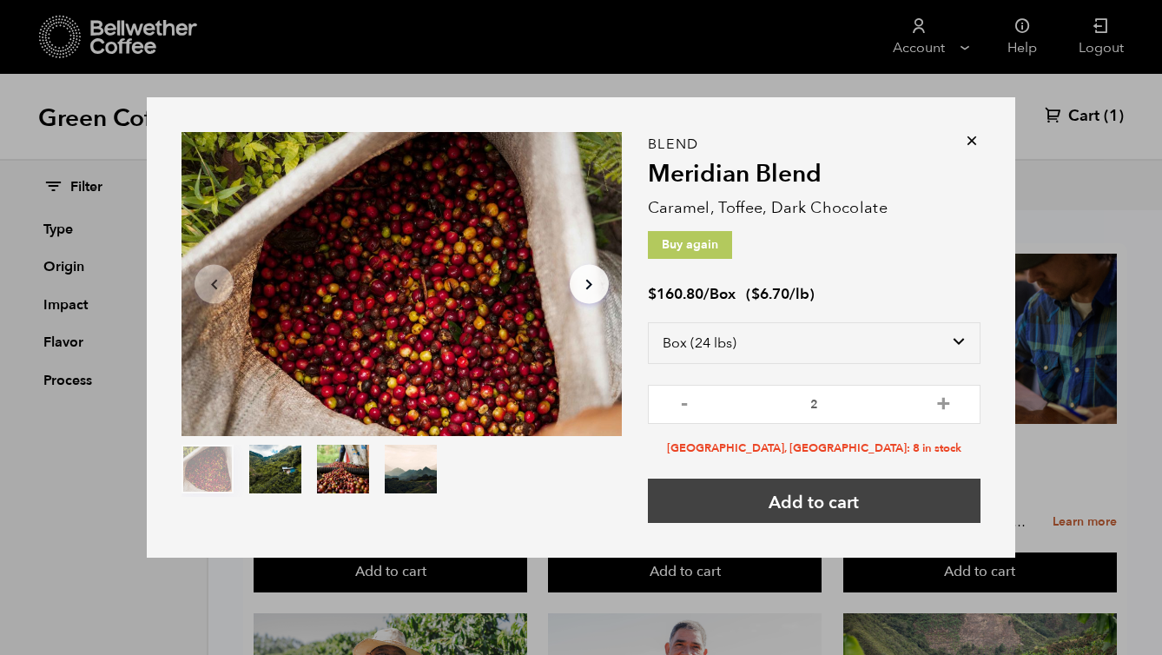
click at [882, 501] on button "Add to cart" at bounding box center [814, 500] width 333 height 44
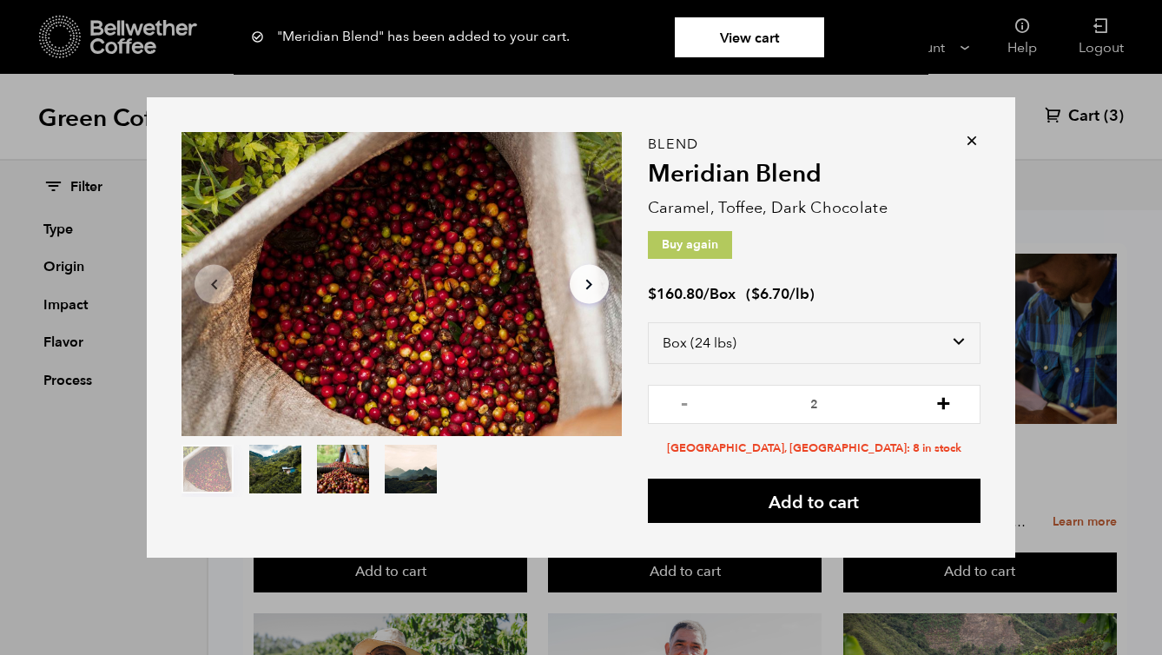
click at [946, 400] on button "+" at bounding box center [944, 401] width 22 height 17
type input "3"
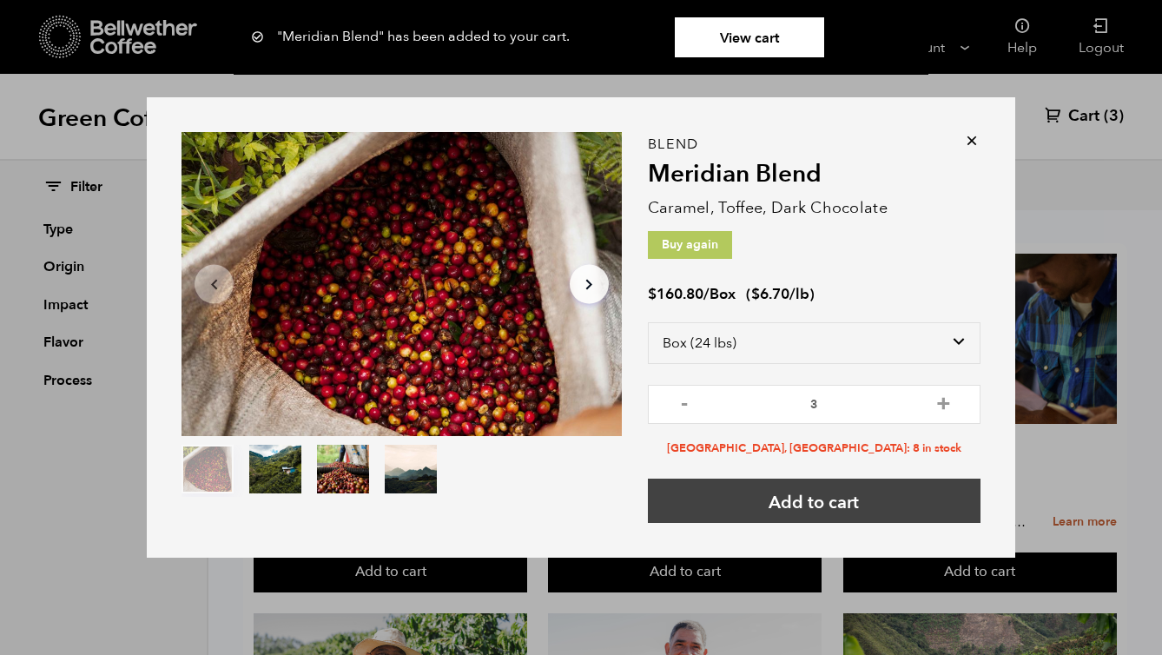
click at [847, 500] on button "Add to cart" at bounding box center [814, 500] width 333 height 44
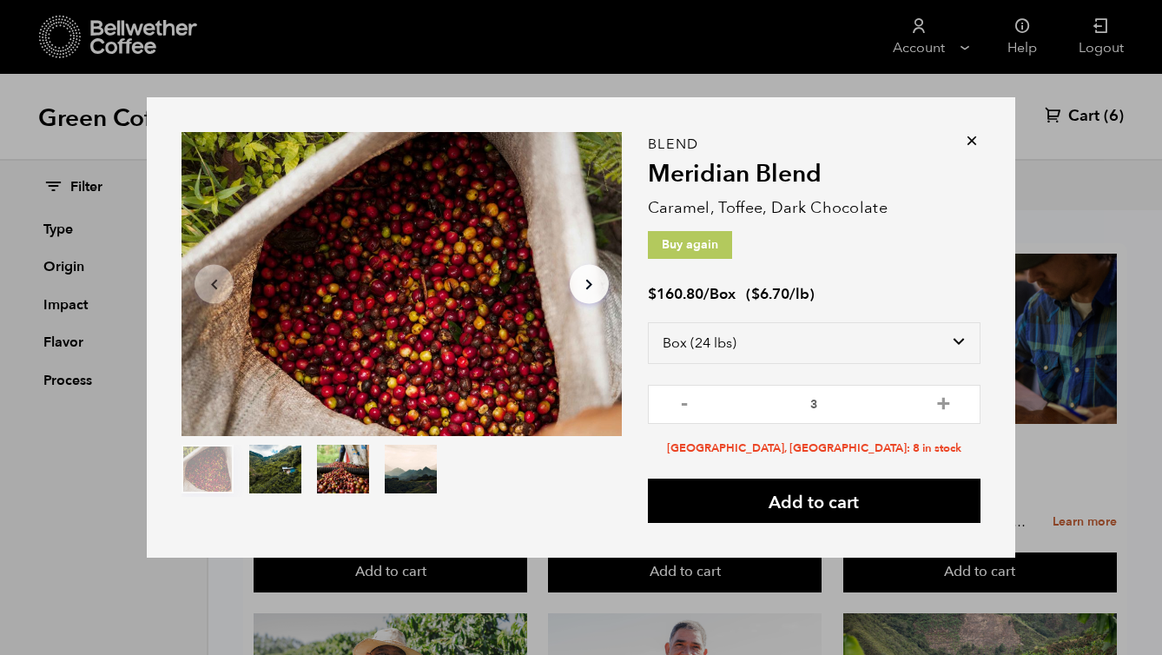
click at [972, 141] on icon at bounding box center [971, 140] width 17 height 17
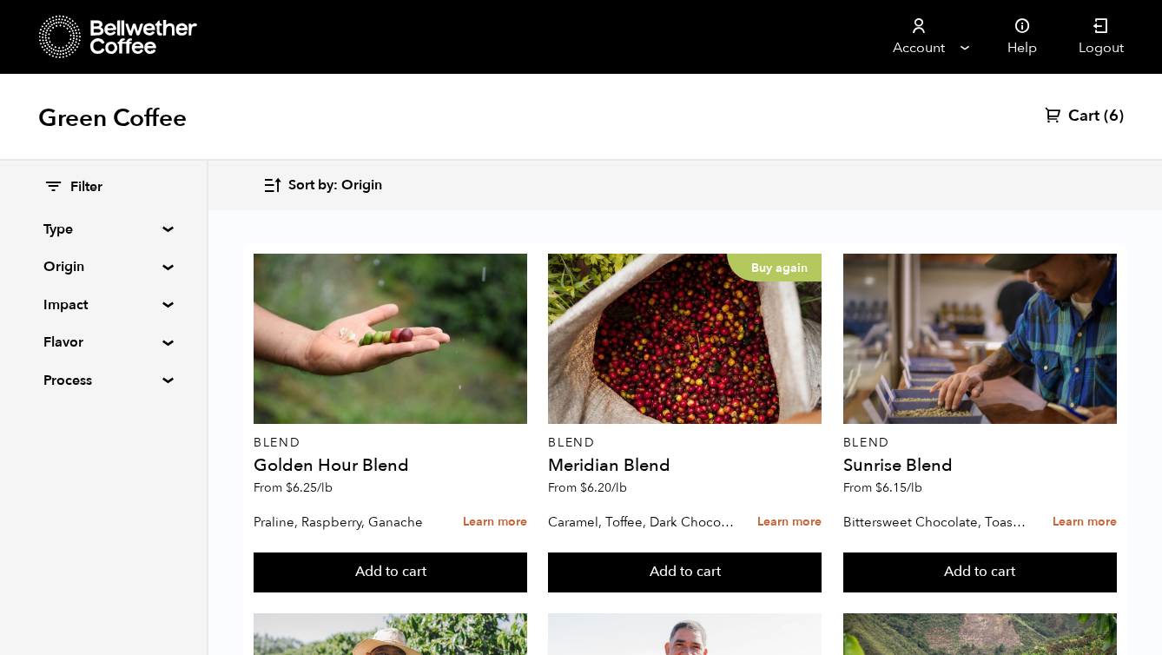
click at [1114, 115] on span "(6)" at bounding box center [1114, 116] width 20 height 21
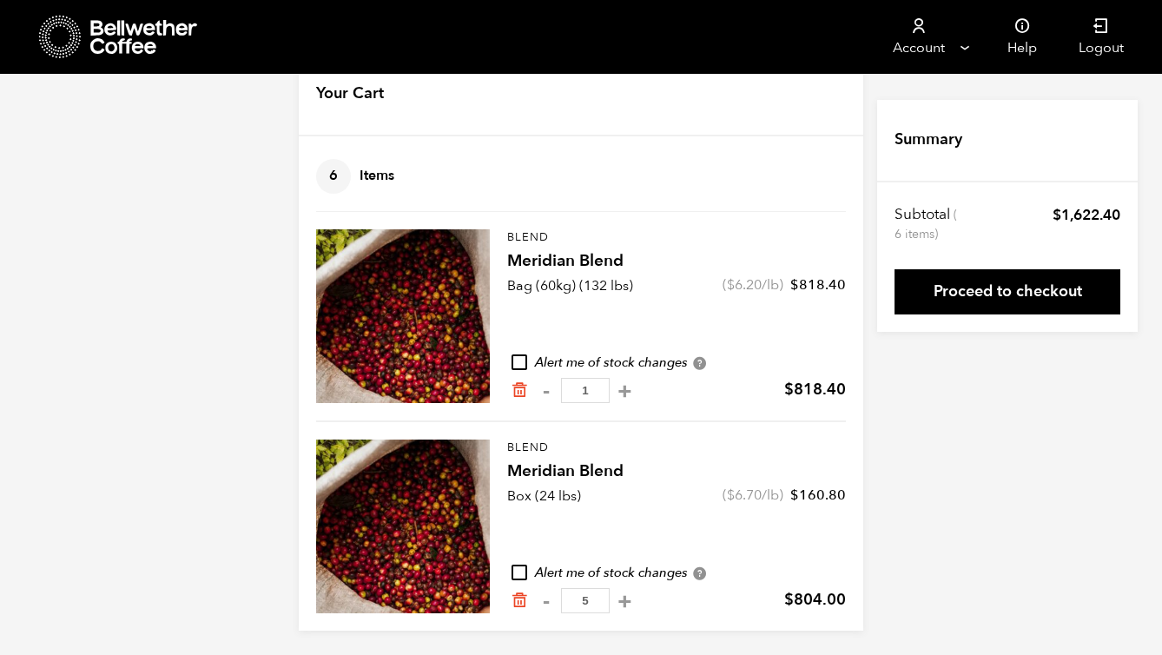
scroll to position [49, 0]
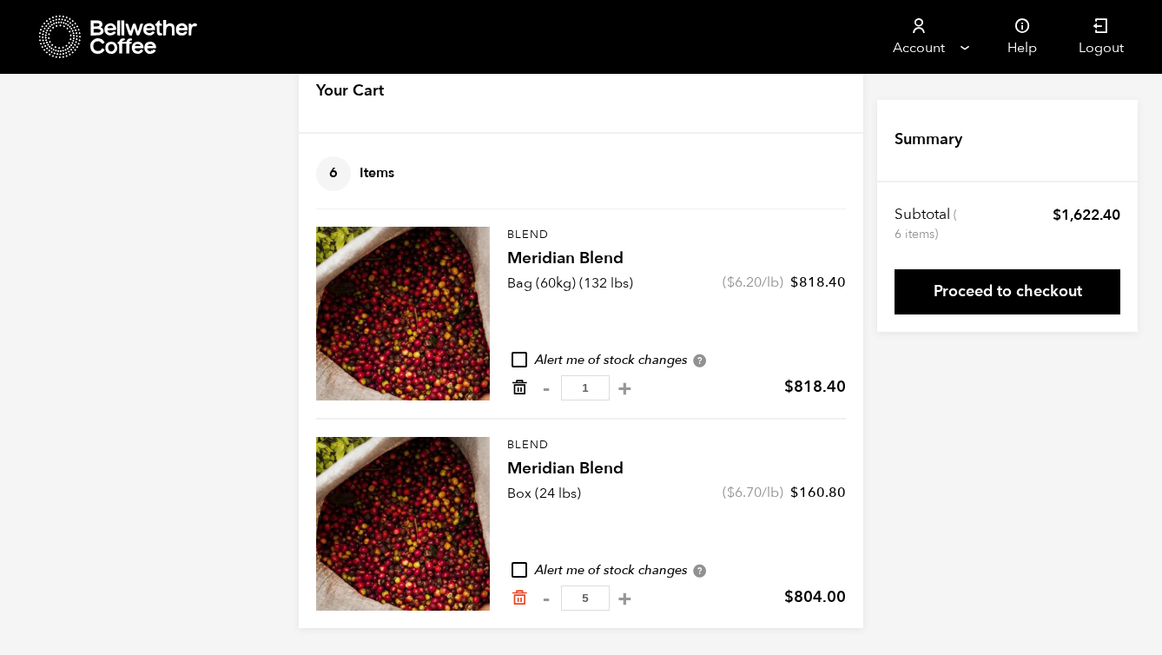
click at [516, 388] on icon "Remove from cart" at bounding box center [519, 387] width 17 height 17
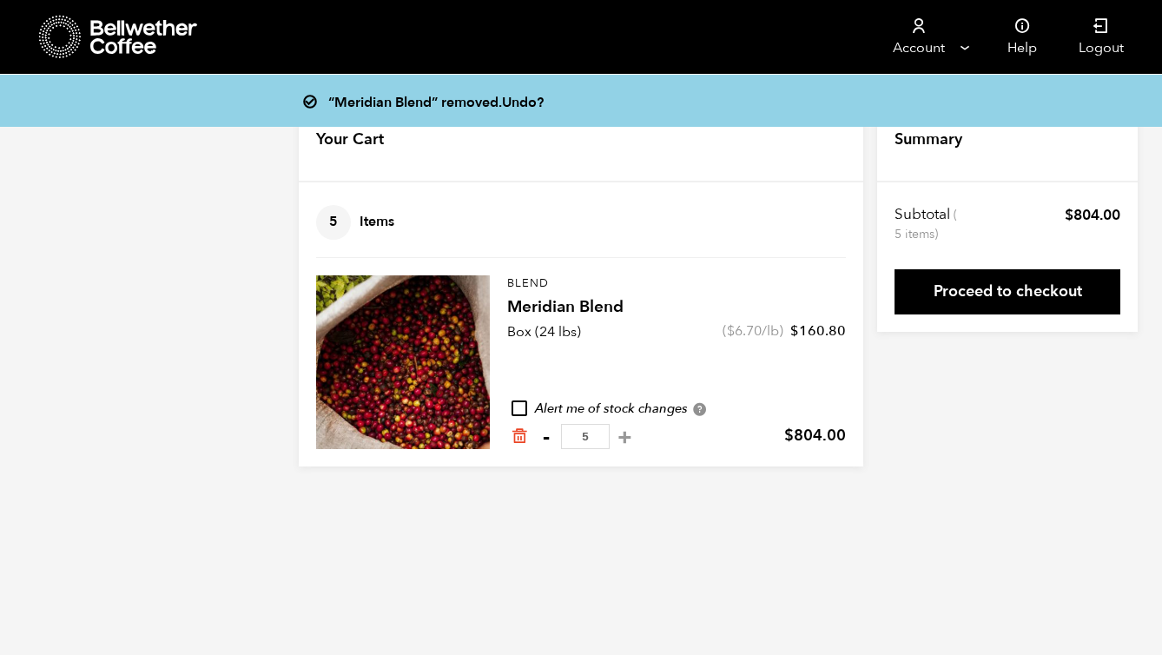
click at [547, 436] on button "-" at bounding box center [546, 436] width 22 height 17
type input "4"
click at [547, 437] on button "-" at bounding box center [546, 436] width 22 height 17
type input "3"
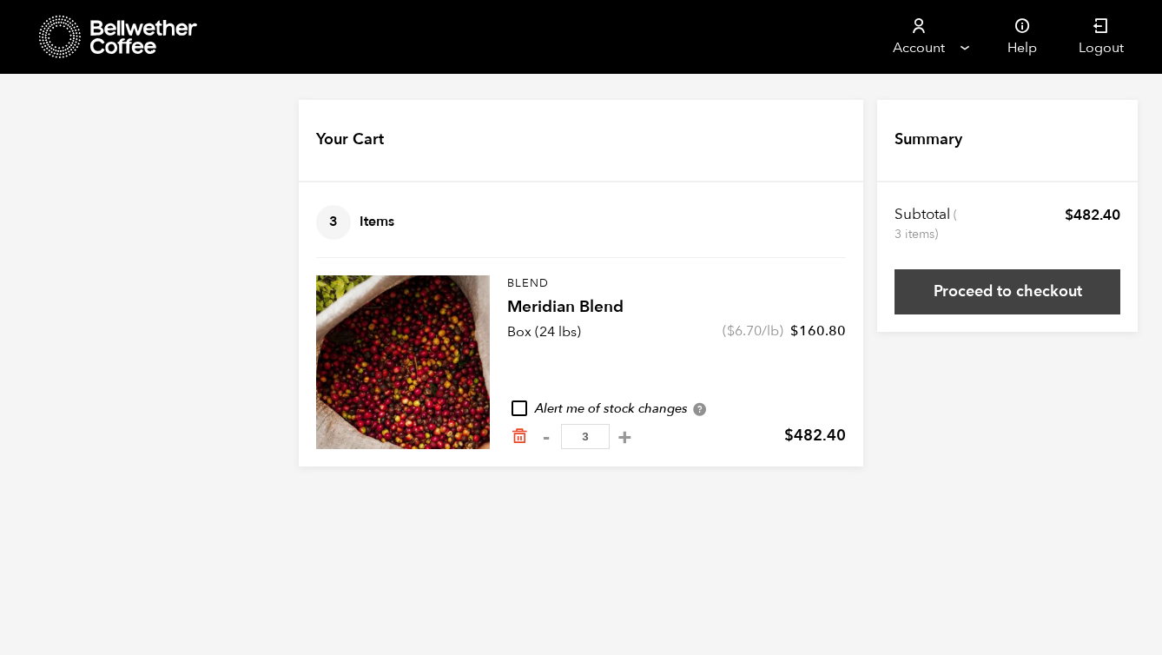
click at [984, 300] on link "Proceed to checkout" at bounding box center [1007, 291] width 226 height 45
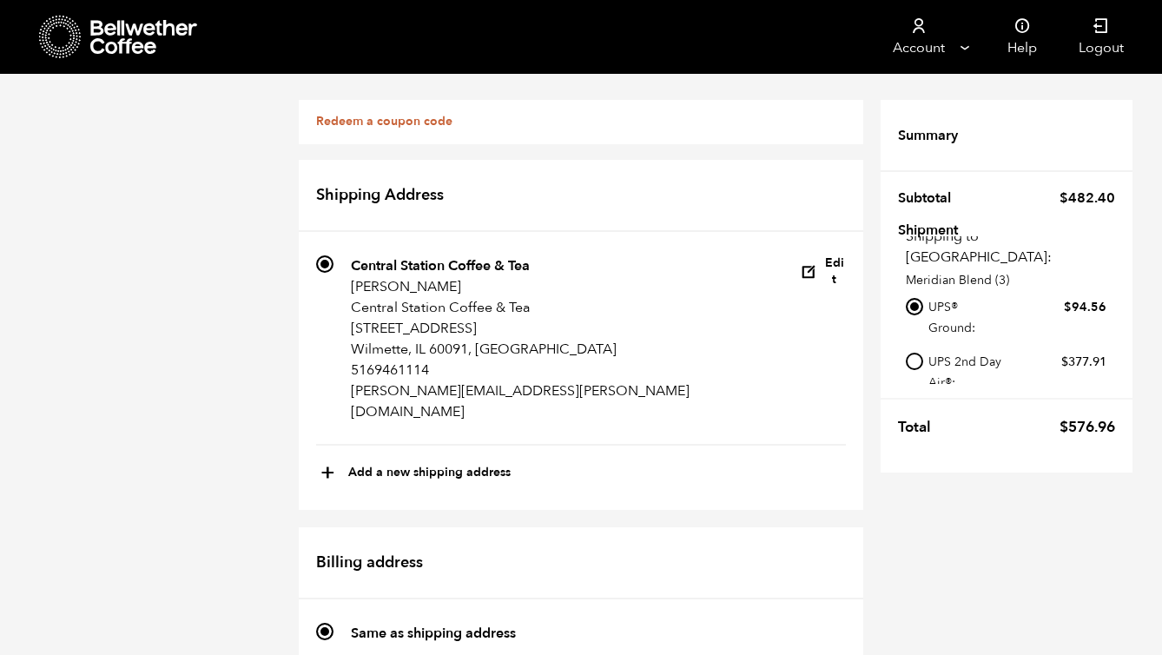
scroll to position [363, 0]
radio input "true"
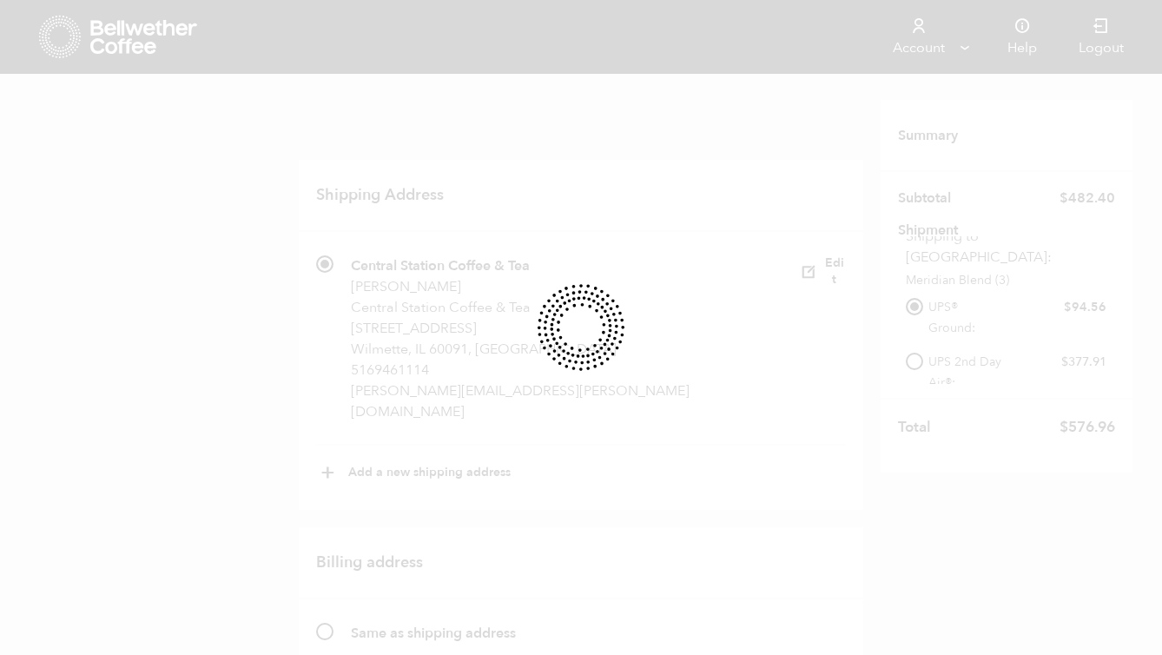
click at [408, 264] on div at bounding box center [581, 327] width 1162 height 655
click at [812, 314] on div at bounding box center [581, 327] width 1162 height 655
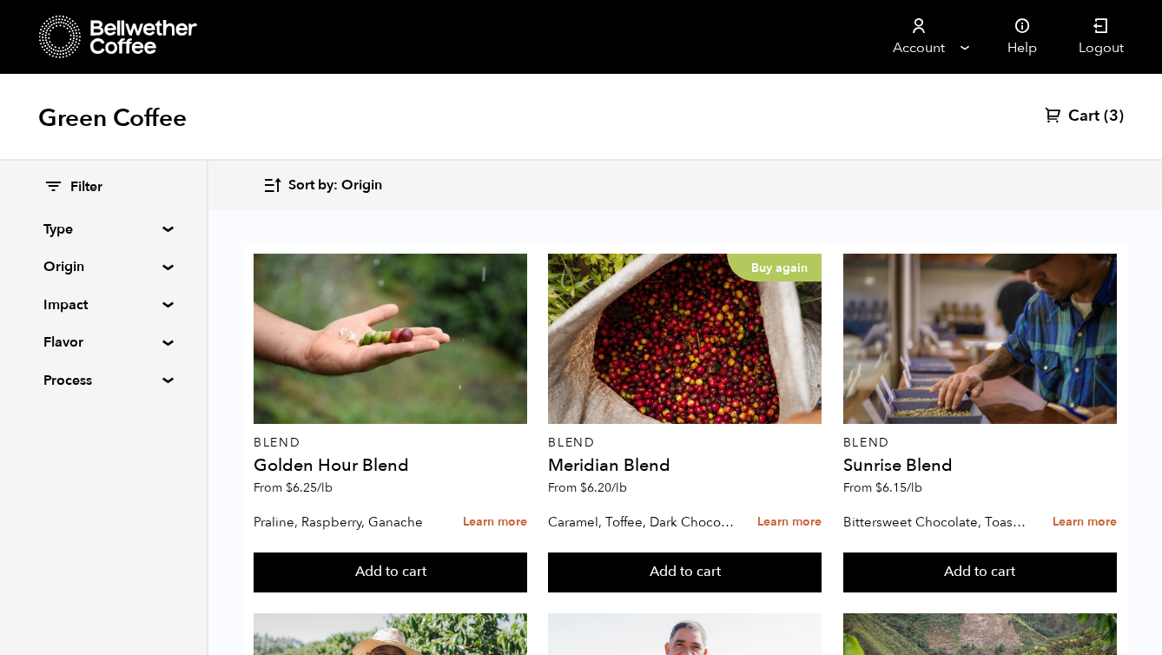
click at [1080, 123] on span "Cart" at bounding box center [1083, 116] width 31 height 21
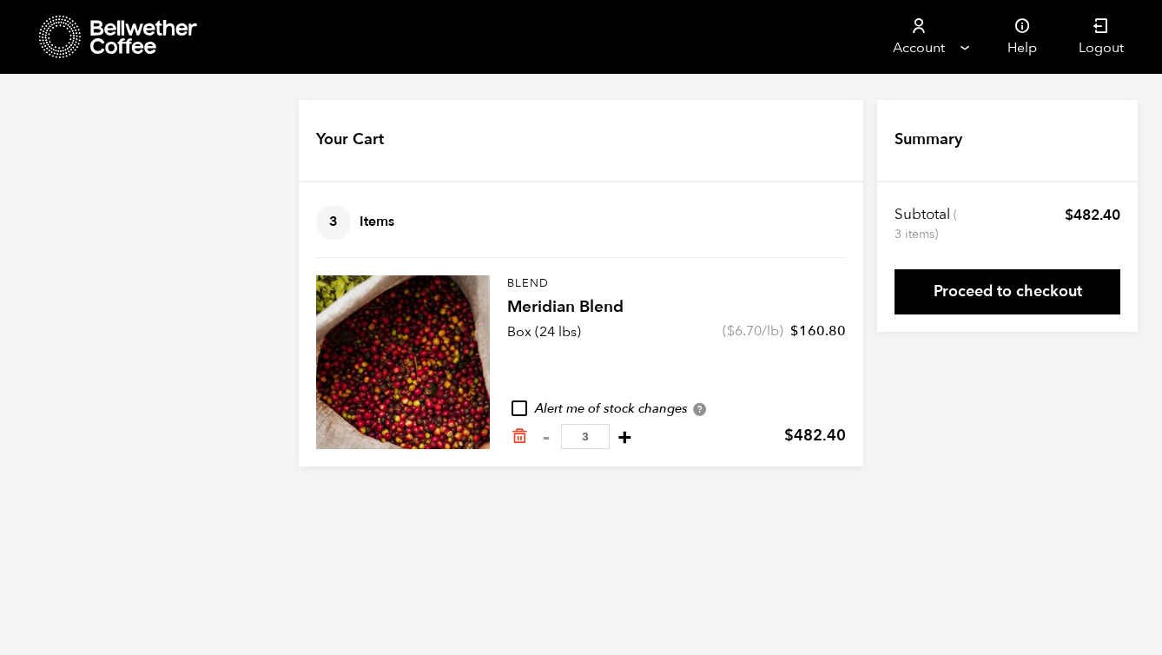
click at [619, 438] on button "+" at bounding box center [625, 436] width 22 height 17
type input "4"
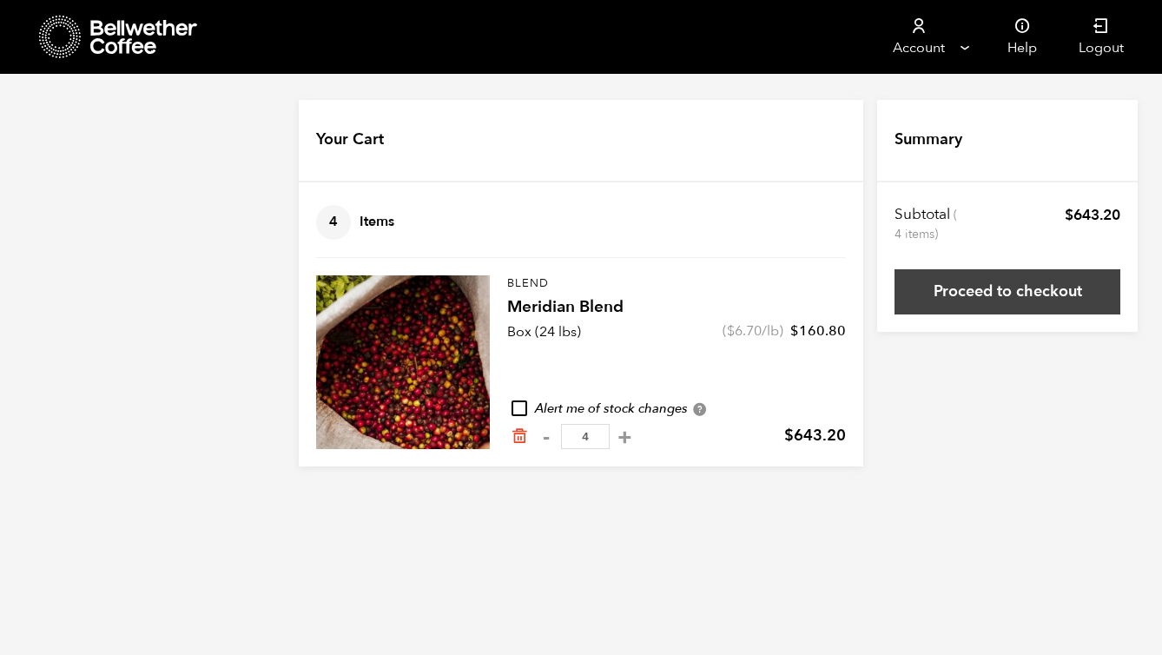
click at [1019, 296] on link "Proceed to checkout" at bounding box center [1007, 291] width 226 height 45
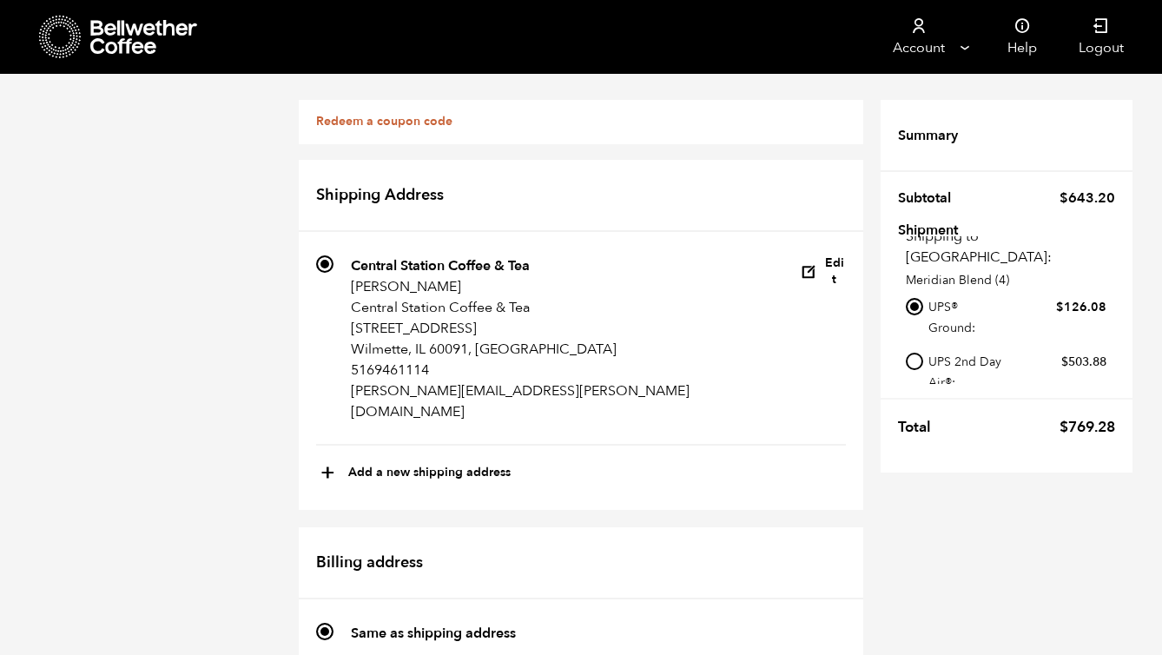
scroll to position [396, 0]
radio input "true"
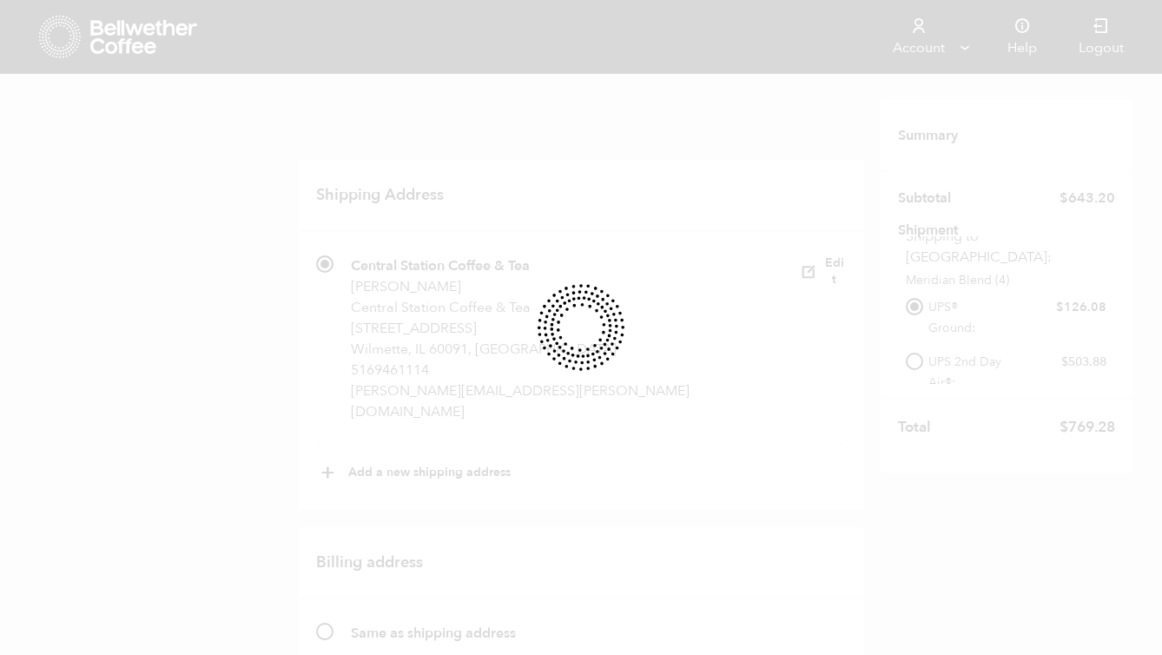
click at [566, 340] on icon at bounding box center [581, 328] width 88 height 88
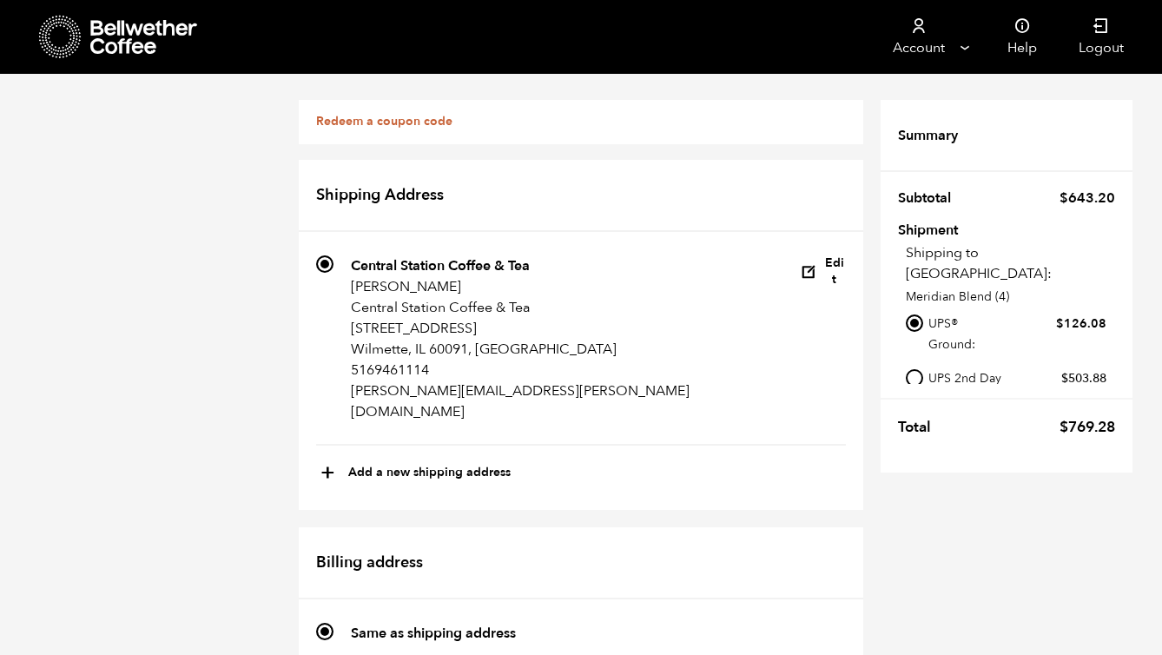
scroll to position [841, 0]
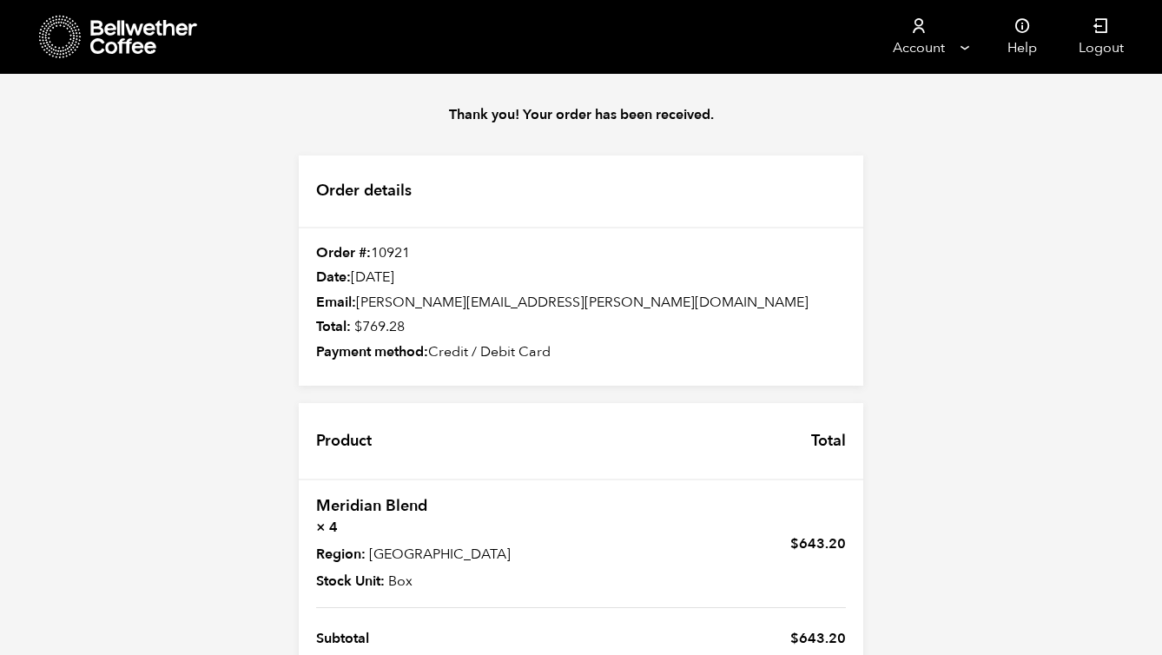
click at [413, 107] on p "Thank you! Your order has been received." at bounding box center [580, 114] width 599 height 21
